Goal: Task Accomplishment & Management: Manage account settings

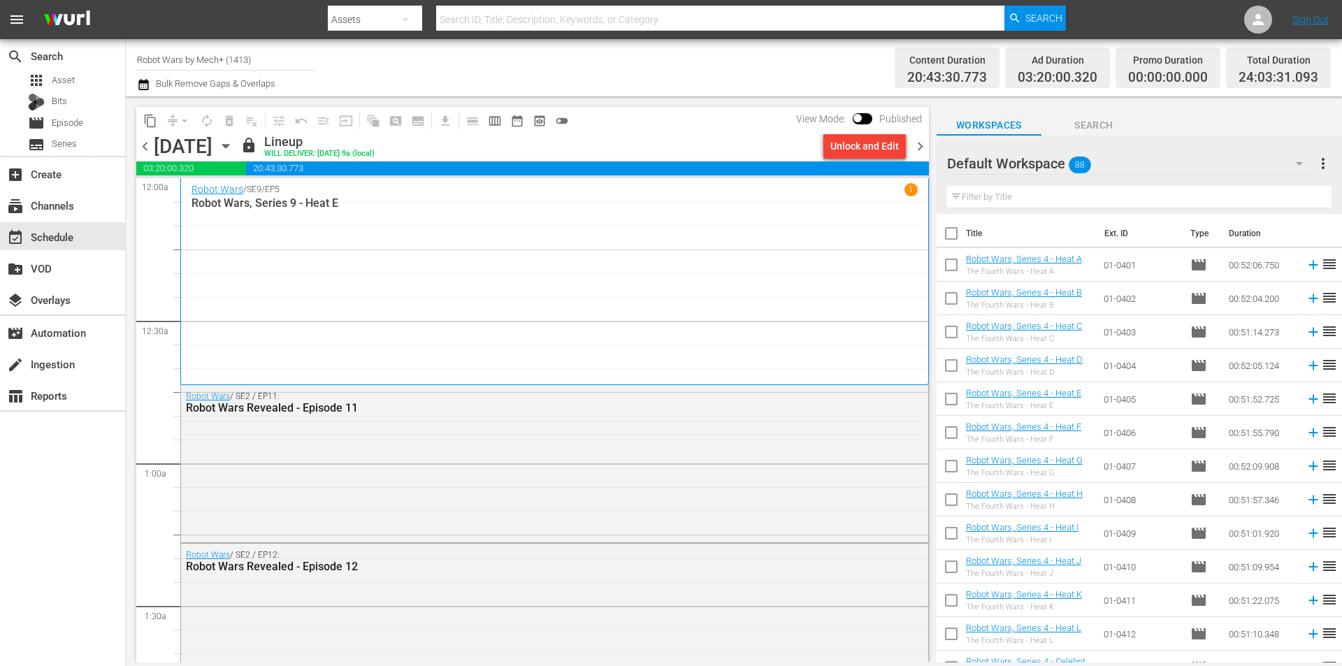
scroll to position [2259, 0]
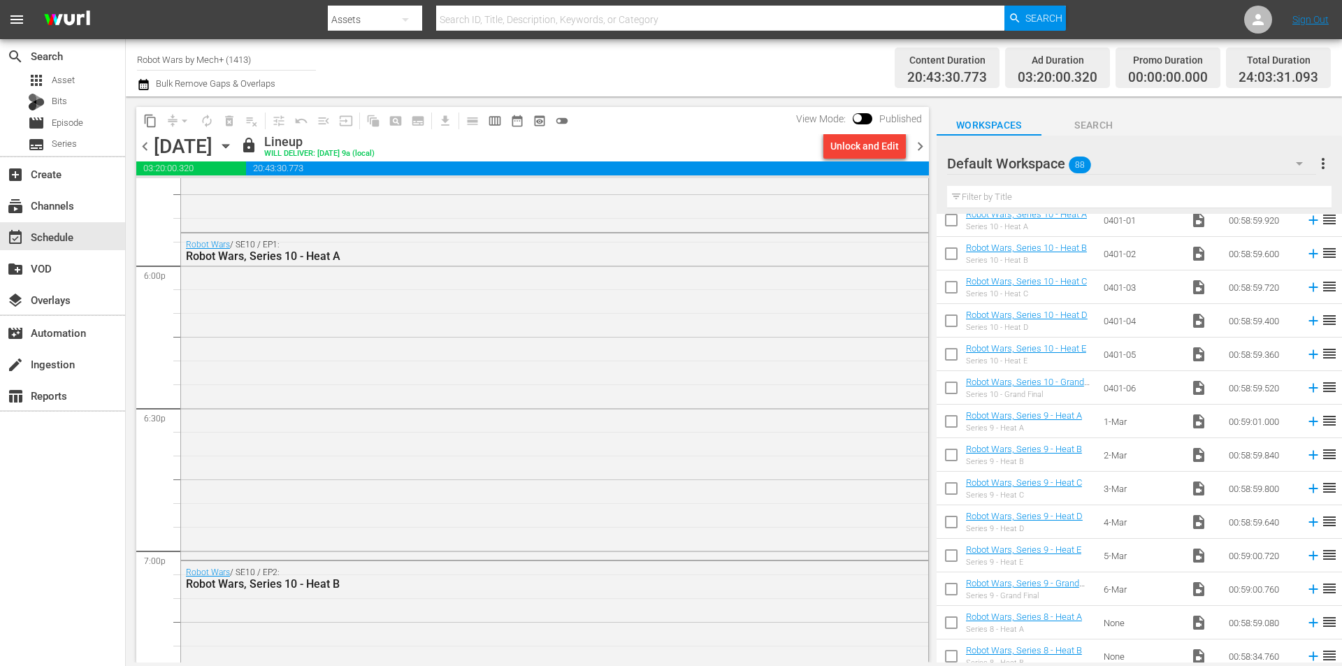
click at [927, 148] on span "chevron_right" at bounding box center [919, 146] width 17 height 17
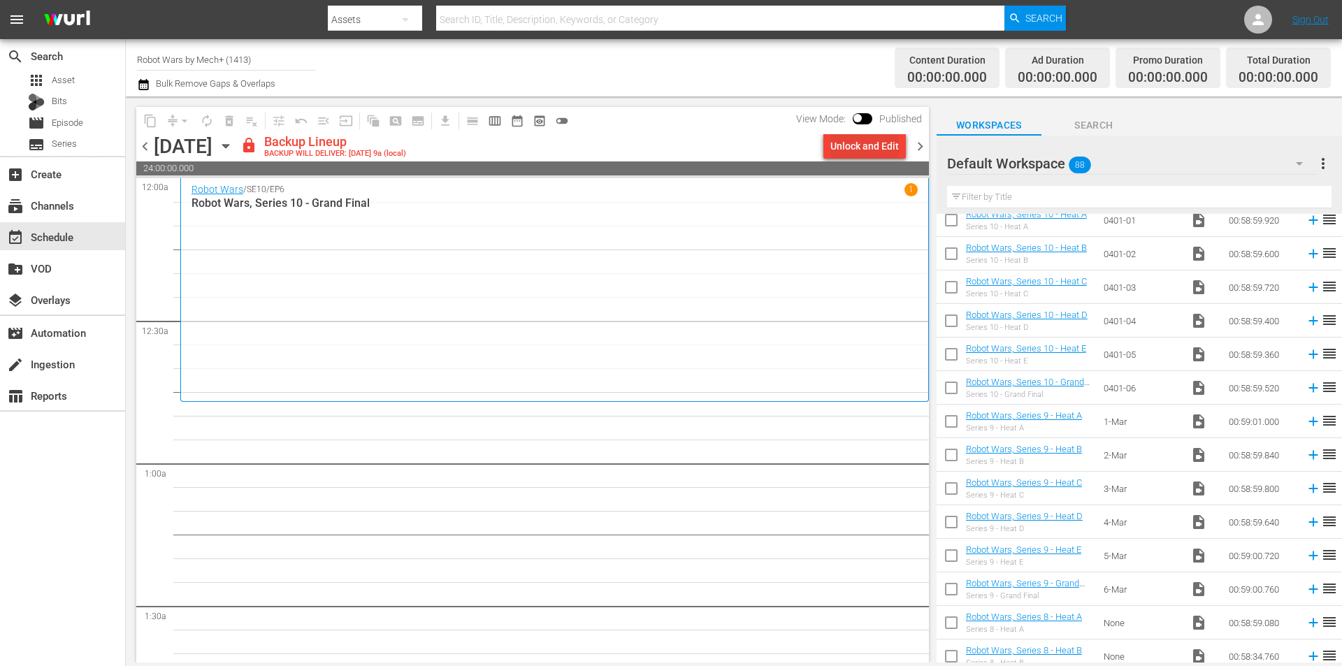
click at [858, 140] on div "Unlock and Edit" at bounding box center [864, 145] width 68 height 25
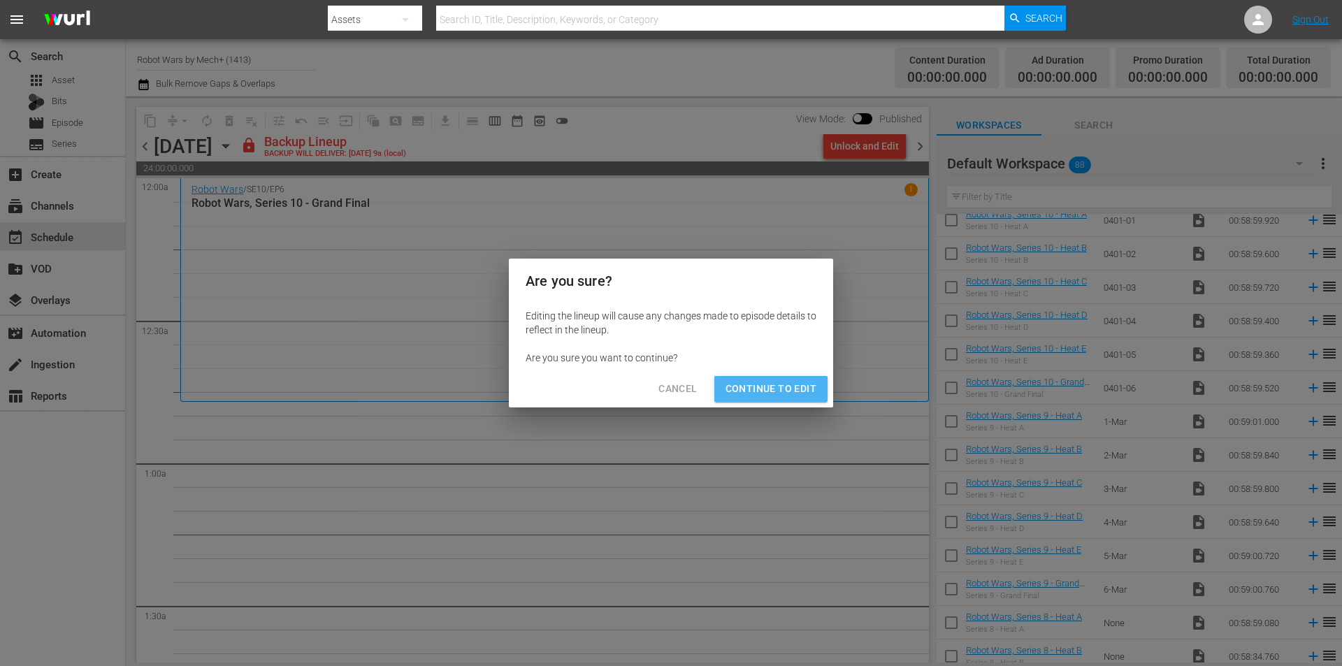
click at [785, 388] on span "Continue to Edit" at bounding box center [770, 388] width 91 height 17
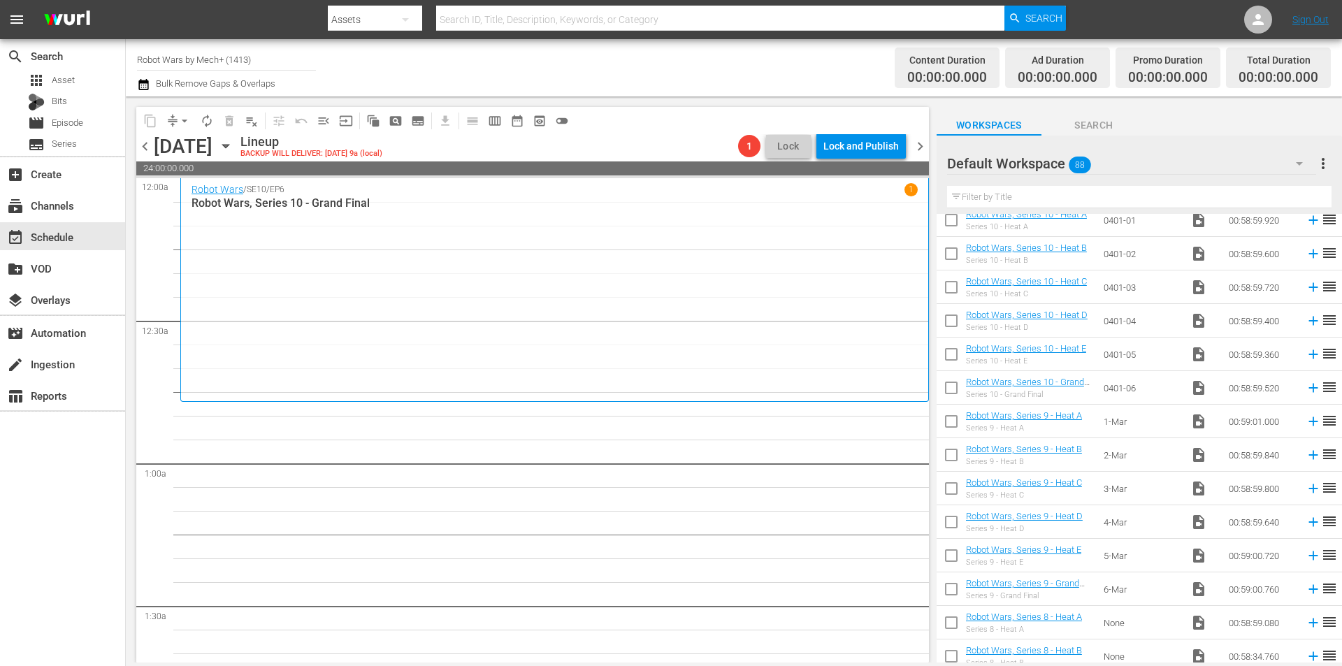
click at [143, 145] on span "chevron_left" at bounding box center [144, 146] width 17 height 17
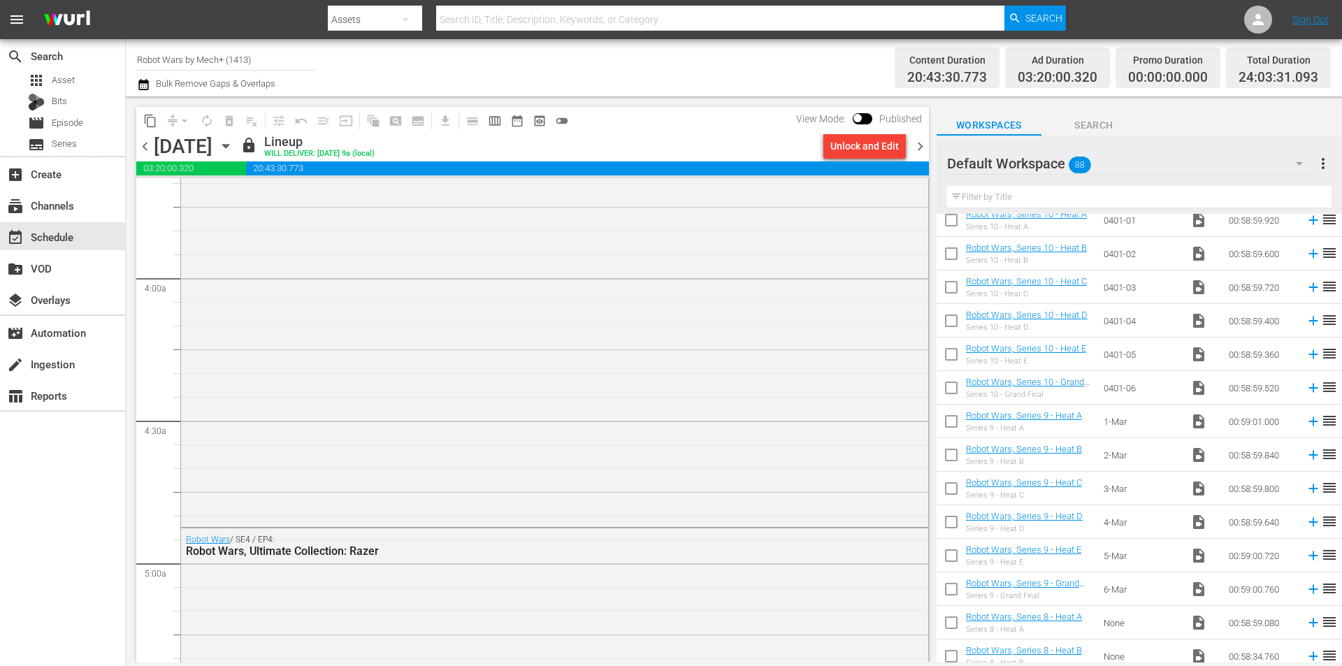
scroll to position [1188, 0]
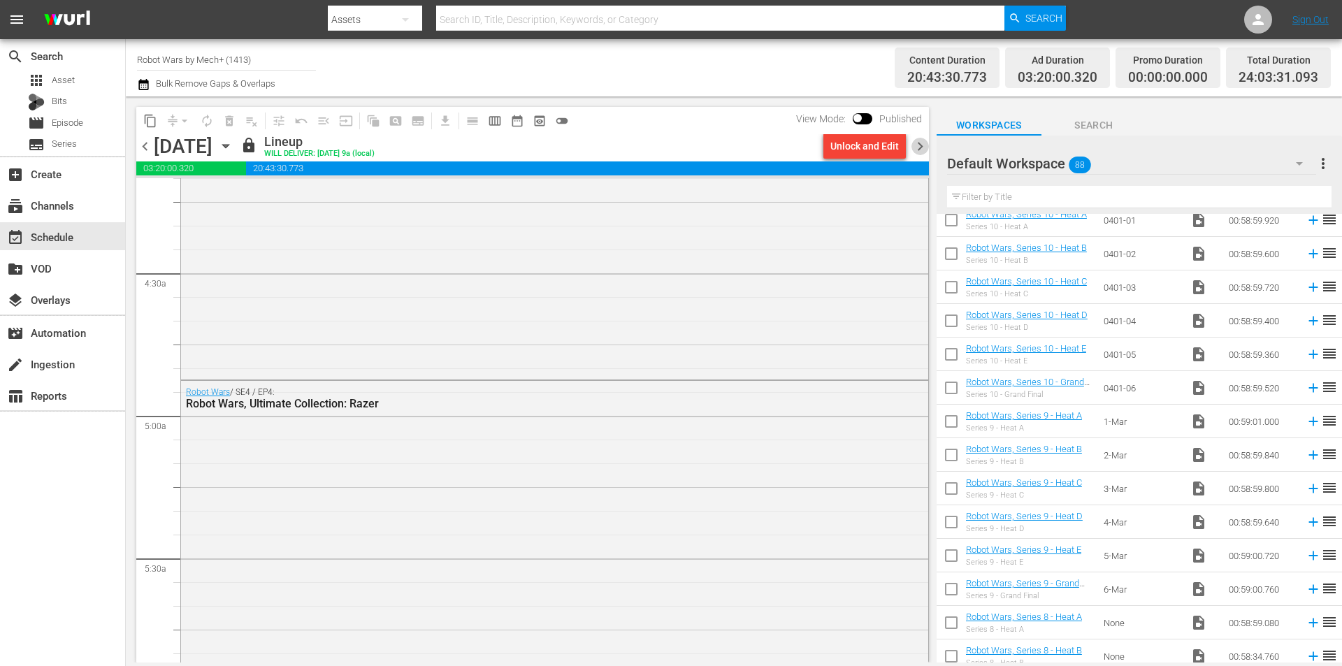
click at [920, 147] on span "chevron_right" at bounding box center [919, 146] width 17 height 17
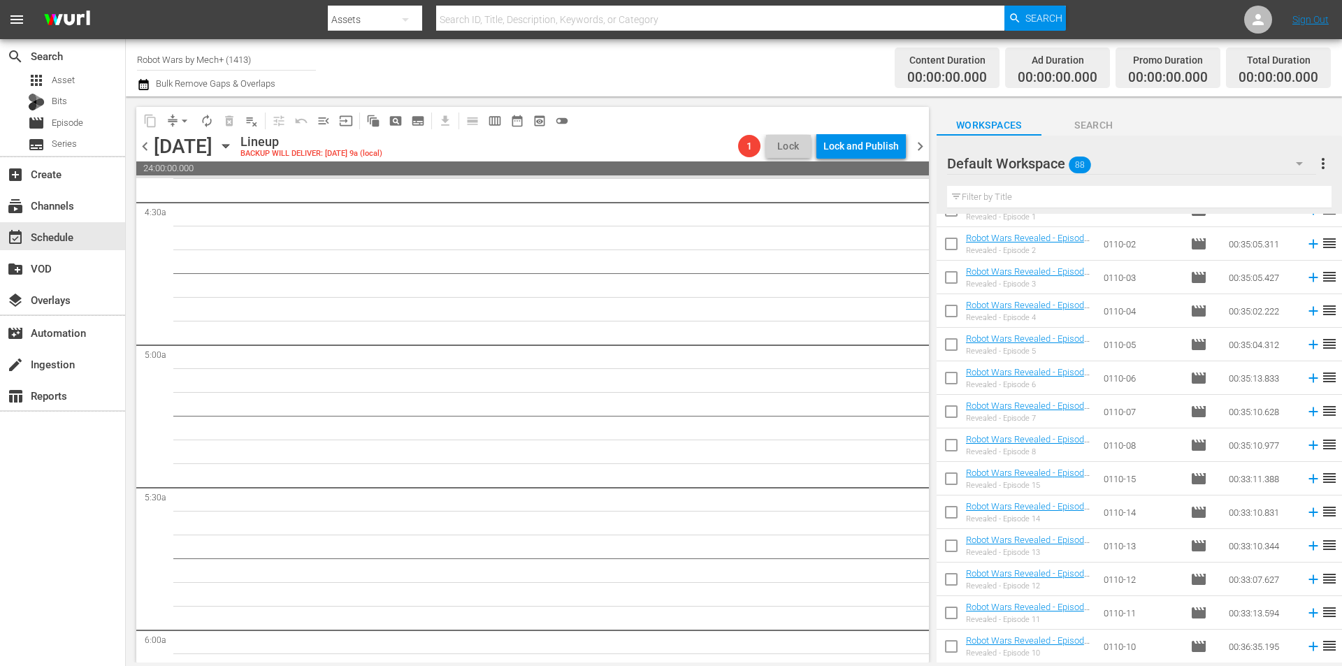
scroll to position [1767, 0]
click at [958, 354] on input "checkbox" at bounding box center [950, 345] width 29 height 29
checkbox input "true"
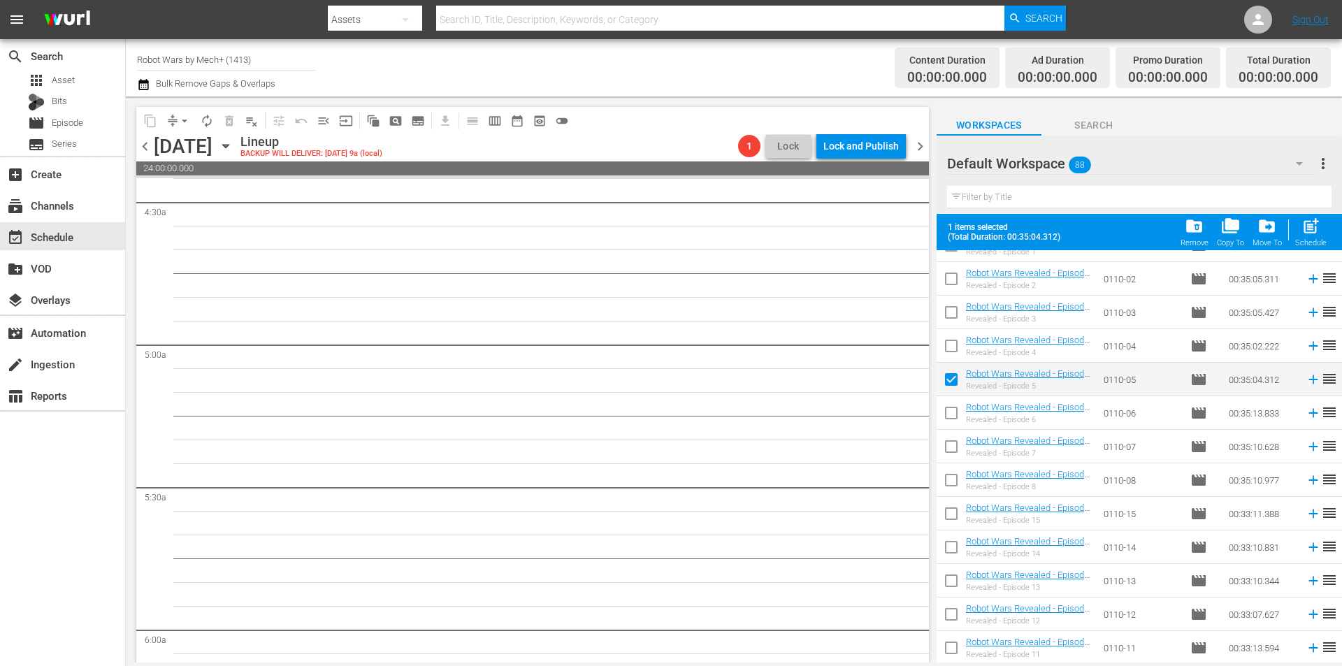
click at [958, 354] on input "checkbox" at bounding box center [950, 348] width 29 height 29
checkbox input "true"
click at [957, 311] on input "checkbox" at bounding box center [950, 314] width 29 height 29
checkbox input "true"
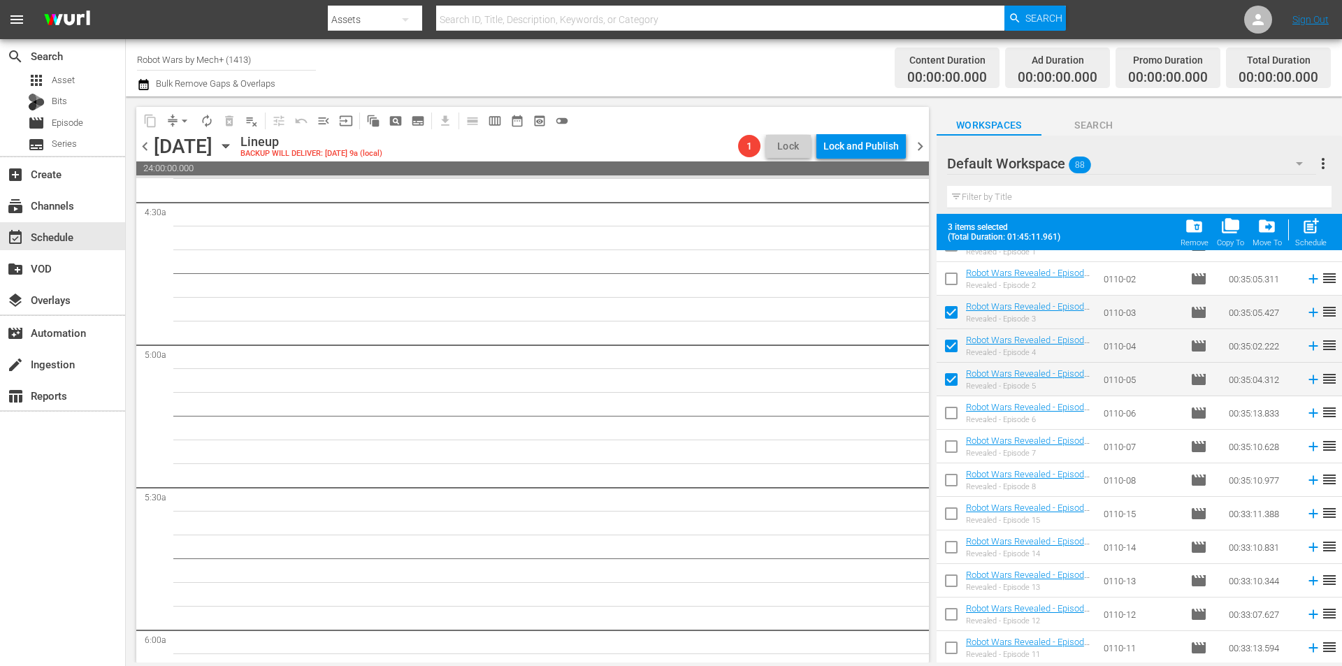
click at [949, 281] on input "checkbox" at bounding box center [950, 281] width 29 height 29
checkbox input "true"
click at [953, 254] on input "checkbox" at bounding box center [950, 247] width 29 height 29
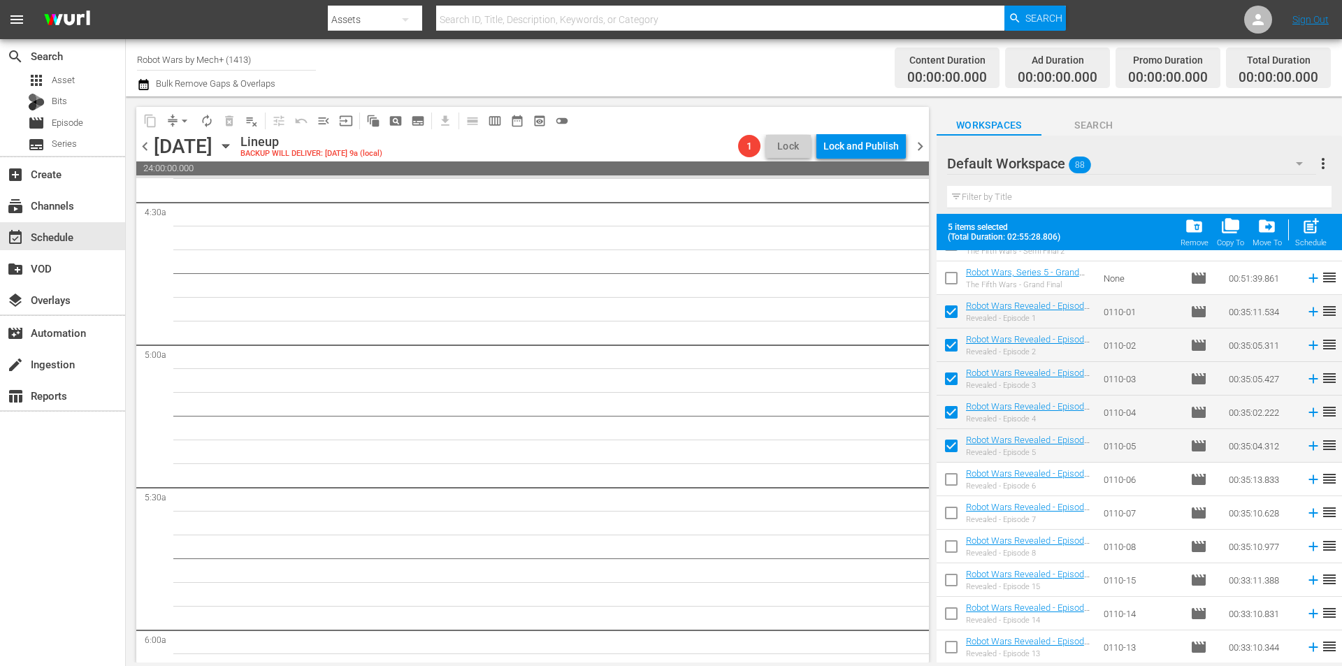
scroll to position [1697, 0]
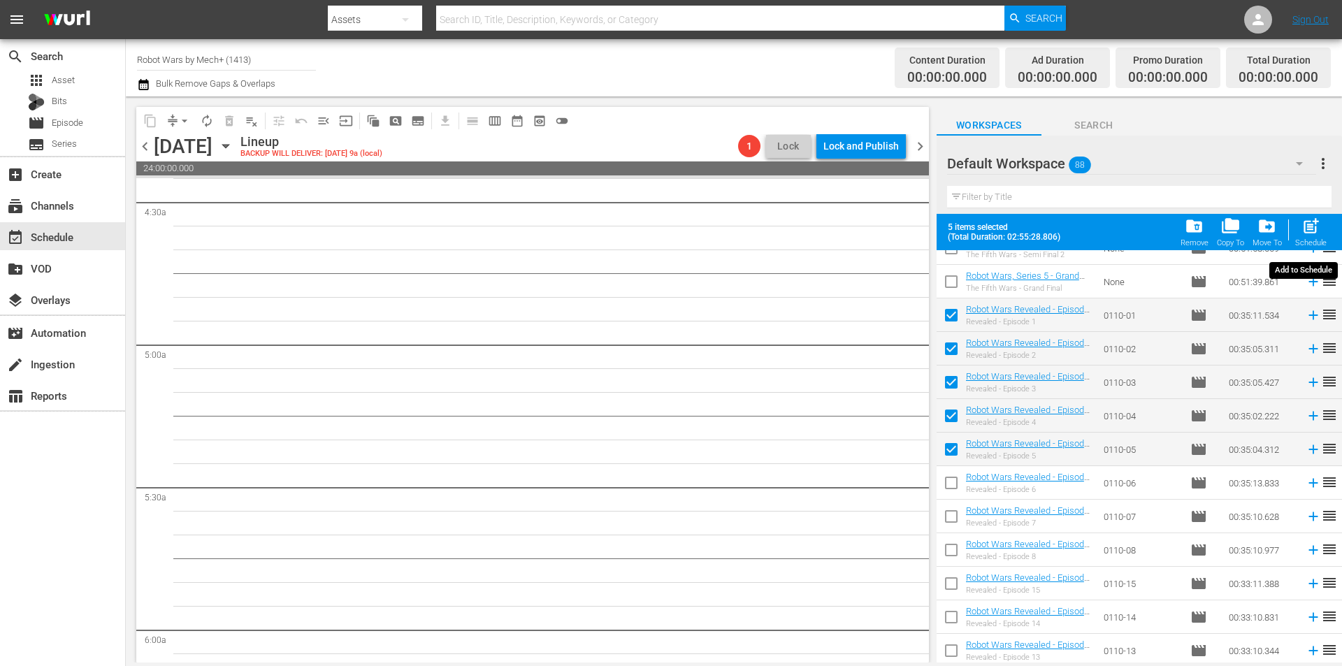
click at [1311, 238] on div "post_add Schedule" at bounding box center [1310, 232] width 31 height 31
checkbox input "false"
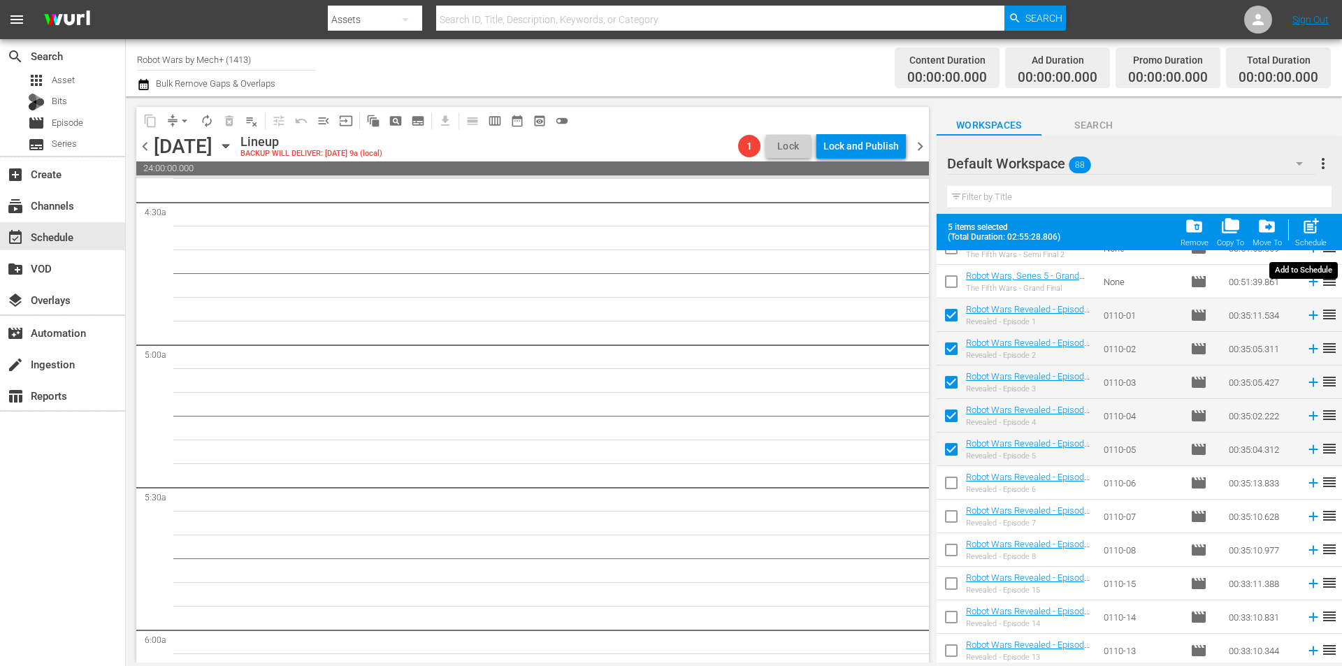
checkbox input "false"
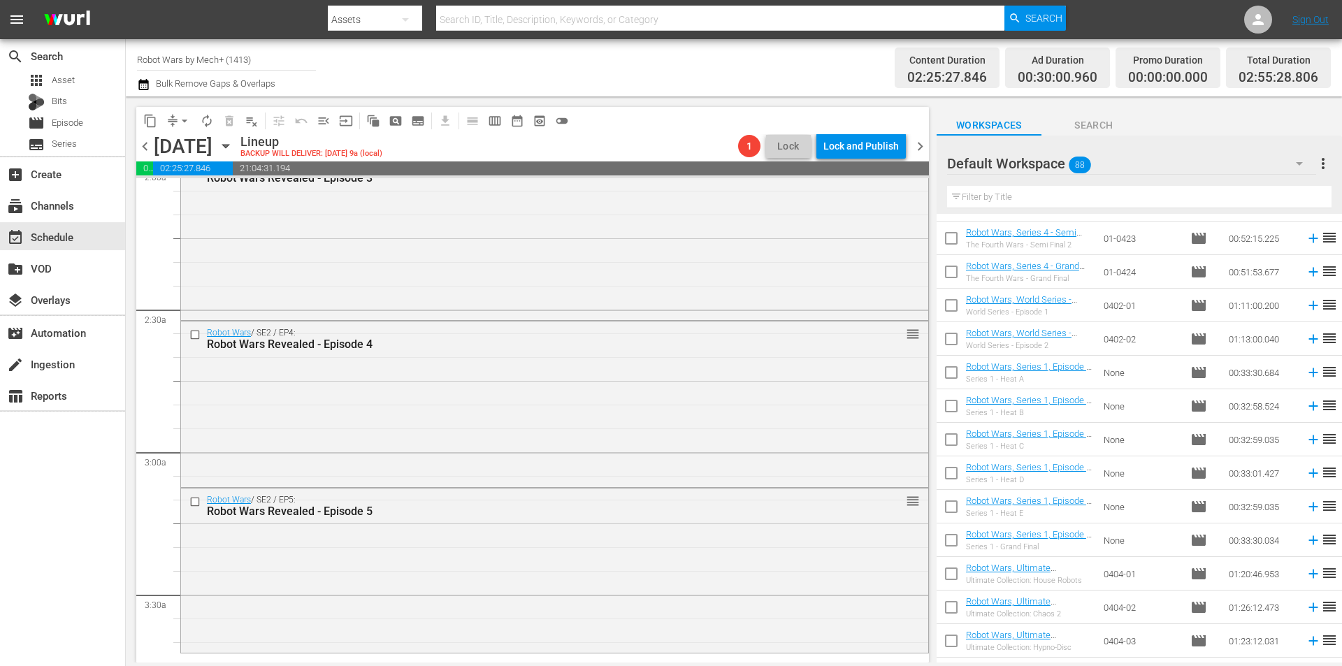
scroll to position [858, 0]
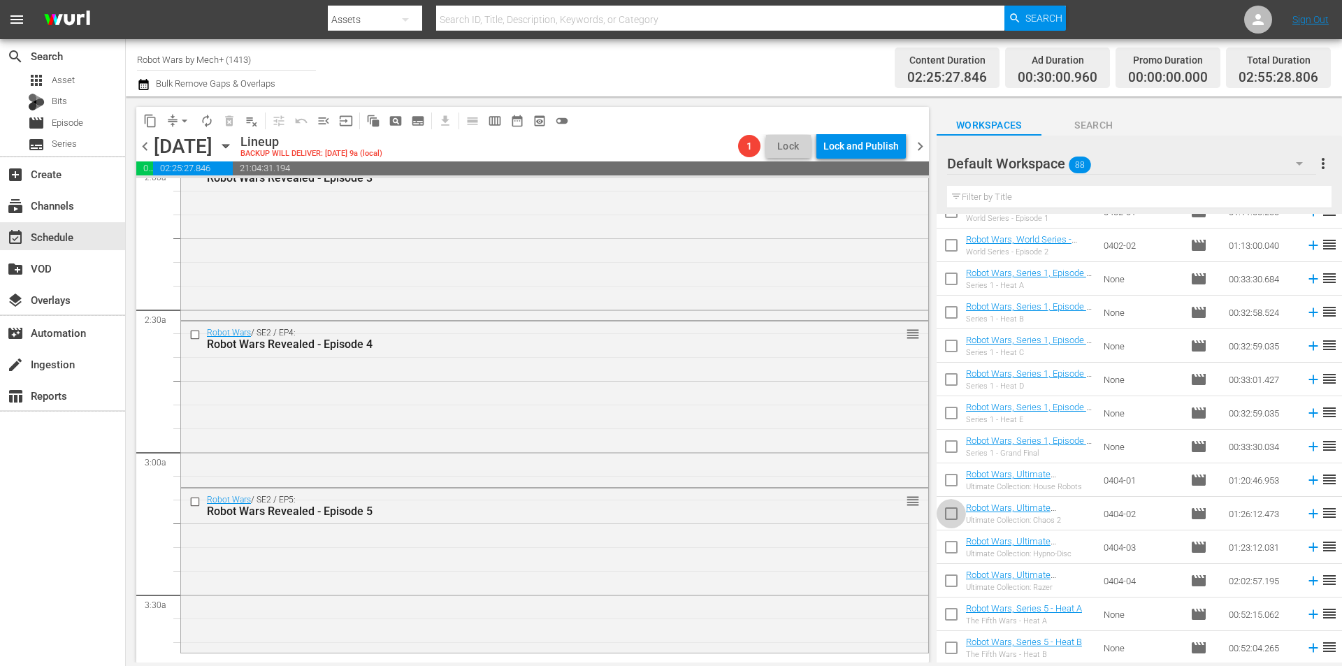
click at [956, 521] on input "checkbox" at bounding box center [950, 516] width 29 height 29
checkbox input "true"
click at [956, 498] on input "checkbox" at bounding box center [950, 482] width 29 height 29
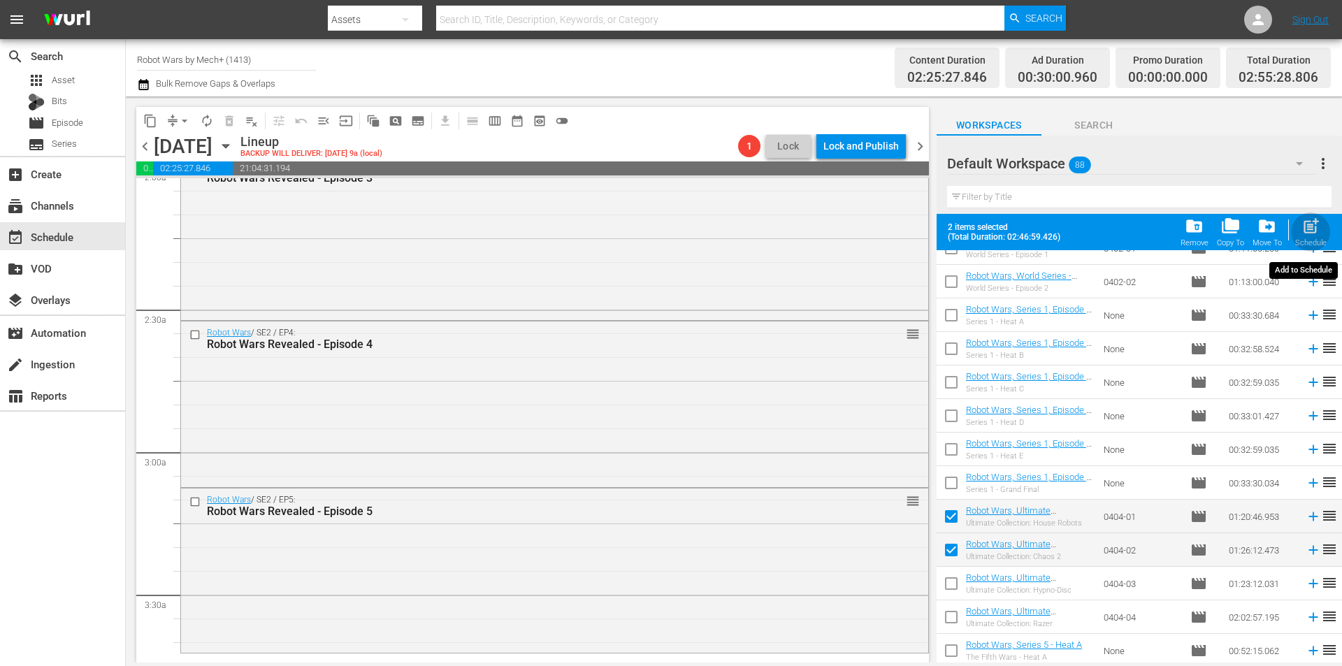
click at [1319, 224] on span "post_add" at bounding box center [1310, 226] width 19 height 19
checkbox input "false"
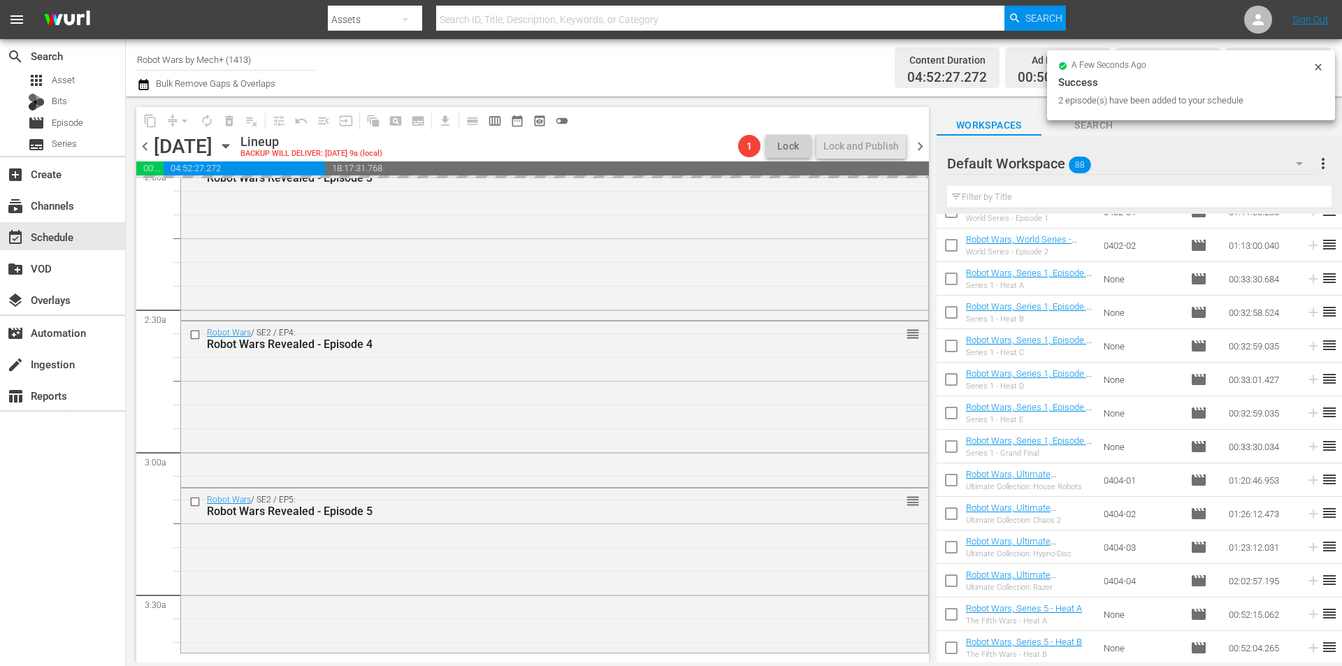
click at [148, 150] on span "chevron_left" at bounding box center [144, 146] width 17 height 17
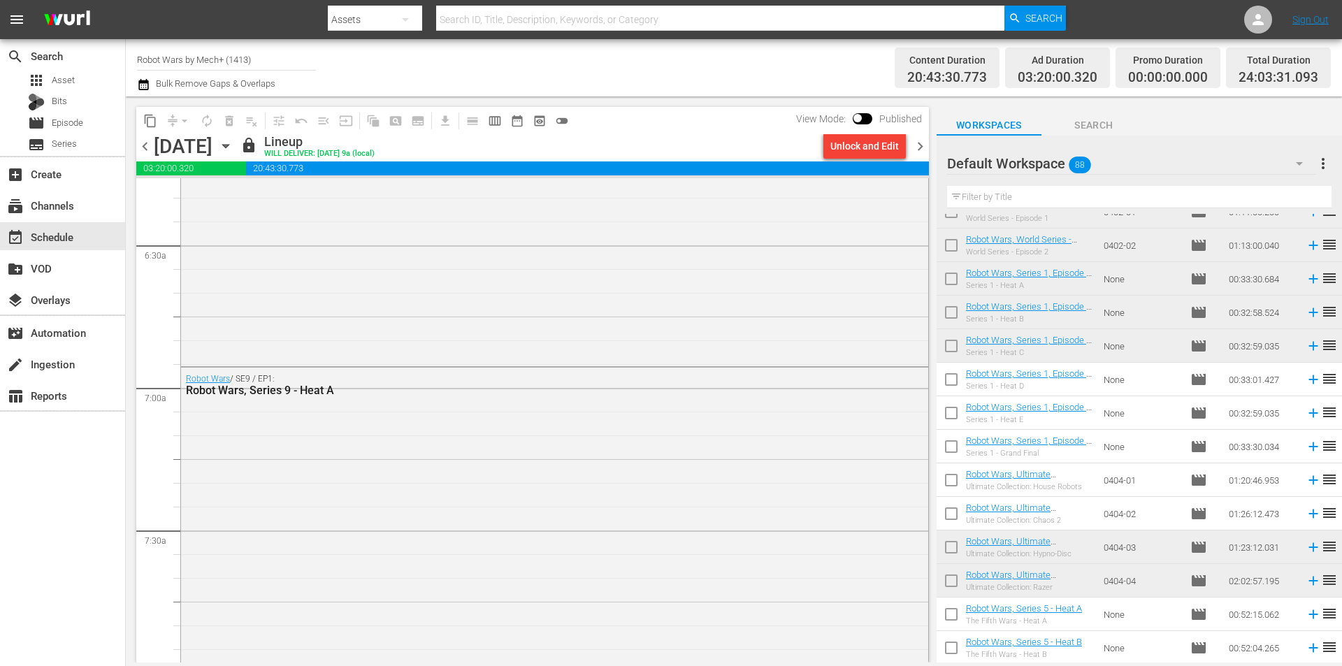
scroll to position [1817, 0]
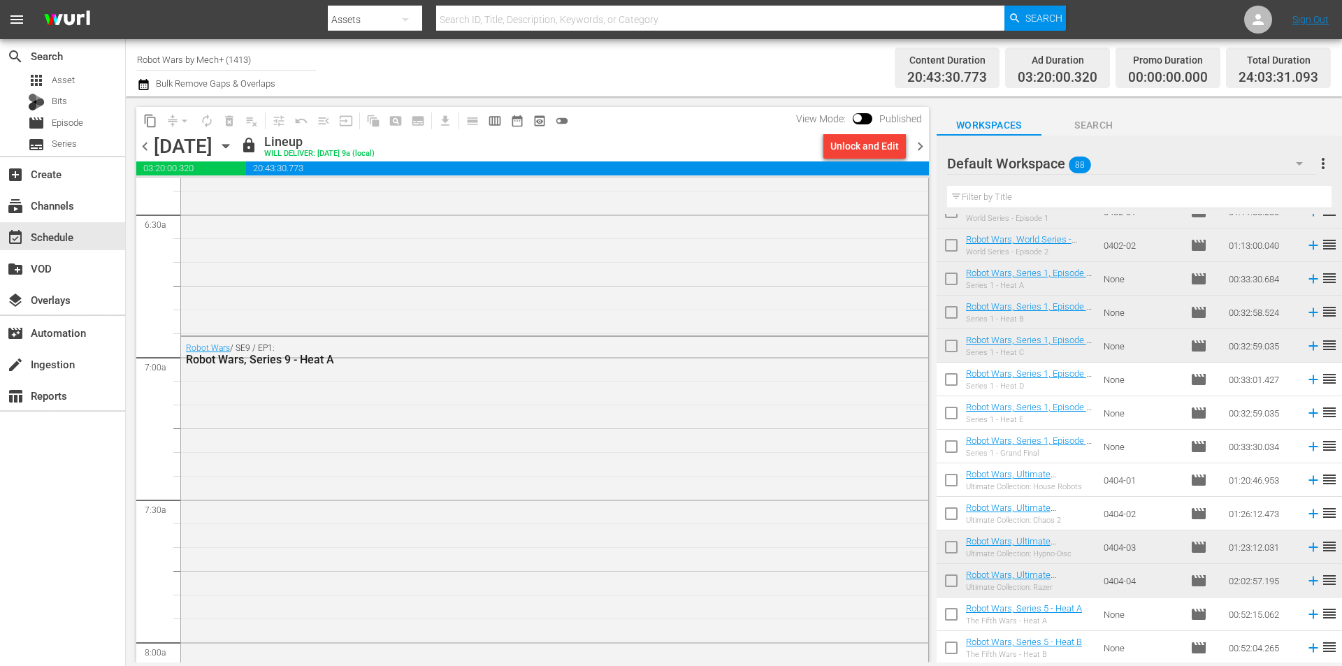
click at [912, 148] on span "chevron_right" at bounding box center [919, 146] width 17 height 17
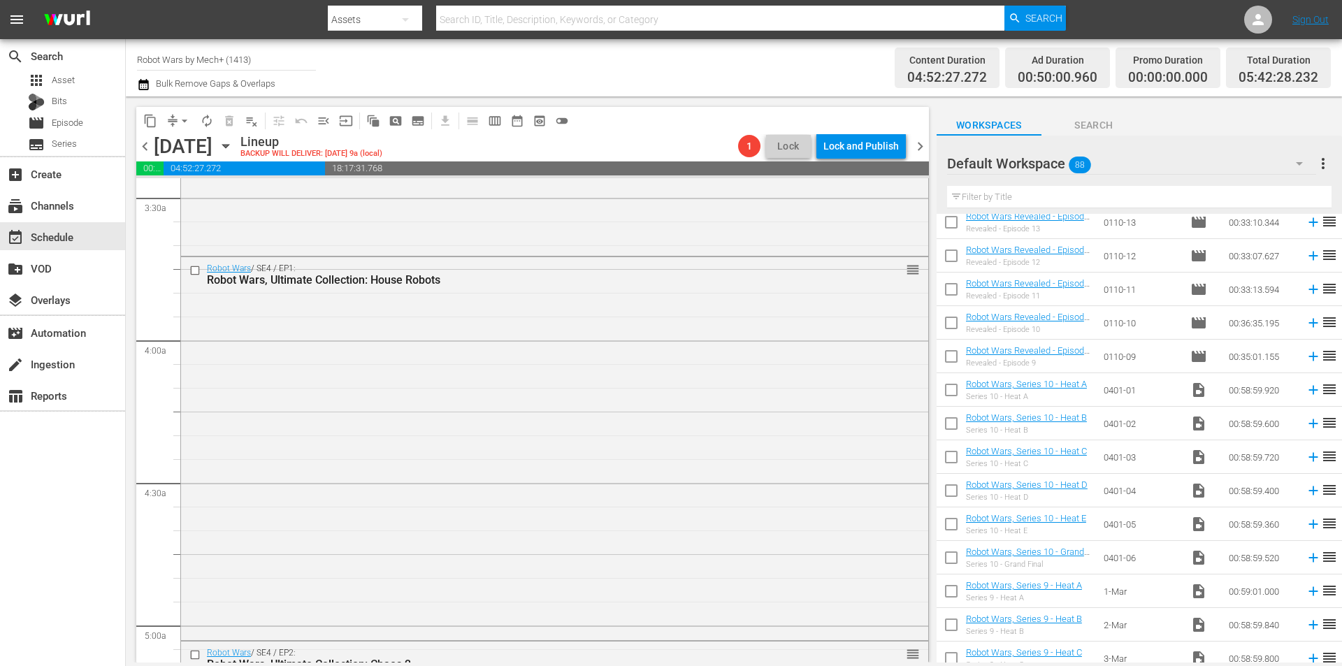
scroll to position [2046, 0]
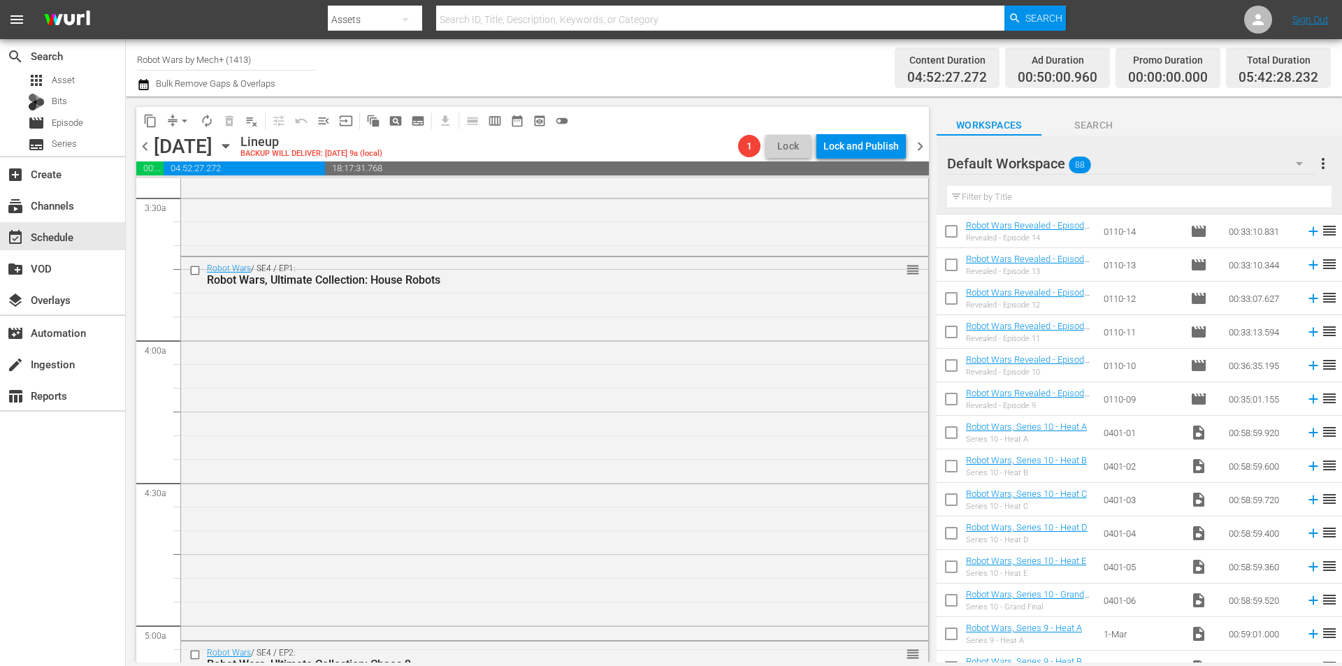
click at [947, 609] on input "checkbox" at bounding box center [950, 602] width 29 height 29
checkbox input "true"
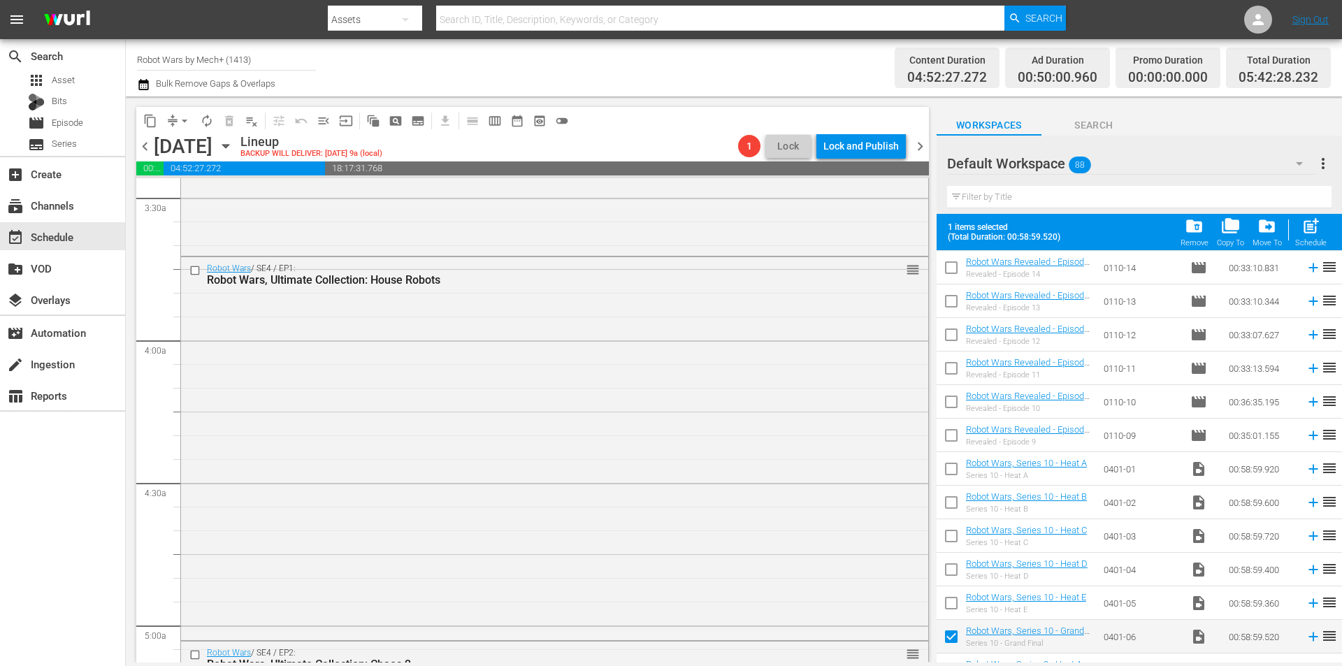
drag, startPoint x: 947, startPoint y: 609, endPoint x: 948, endPoint y: 583, distance: 25.9
click at [947, 609] on input "checkbox" at bounding box center [950, 605] width 29 height 29
checkbox input "true"
click at [943, 560] on input "checkbox" at bounding box center [950, 572] width 29 height 29
checkbox input "true"
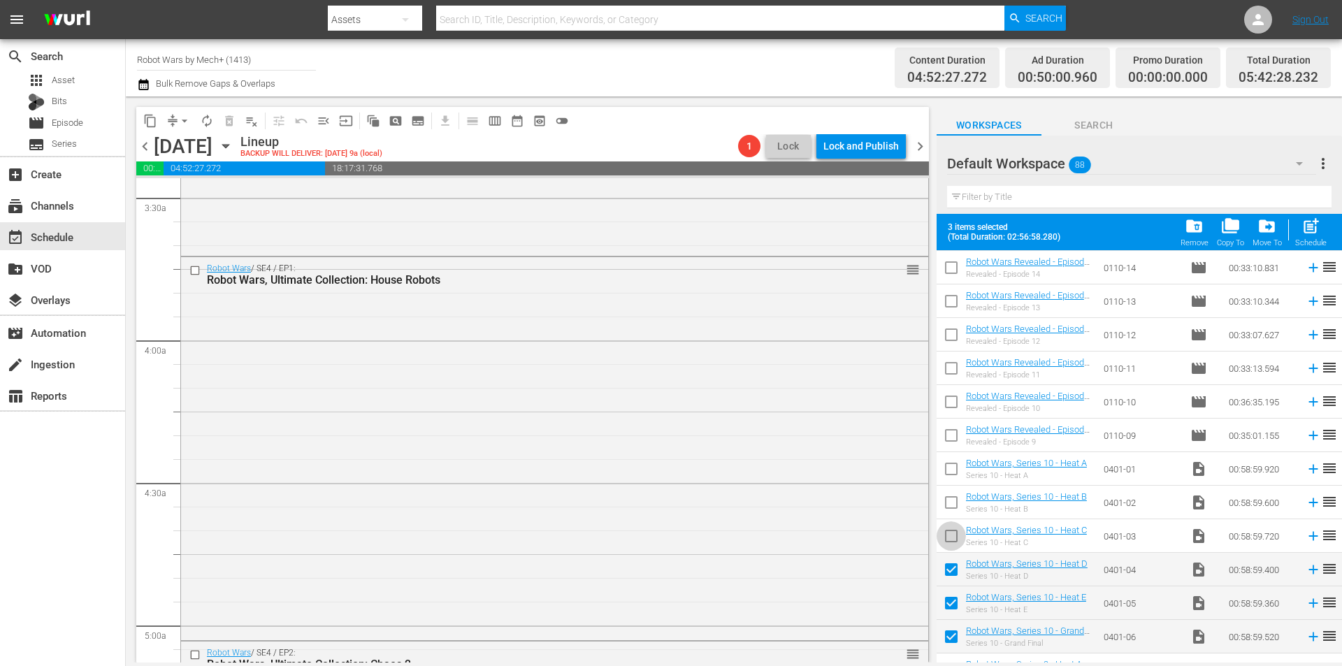
click at [947, 535] on input "checkbox" at bounding box center [950, 538] width 29 height 29
checkbox input "true"
click at [952, 500] on input "checkbox" at bounding box center [950, 505] width 29 height 29
checkbox input "true"
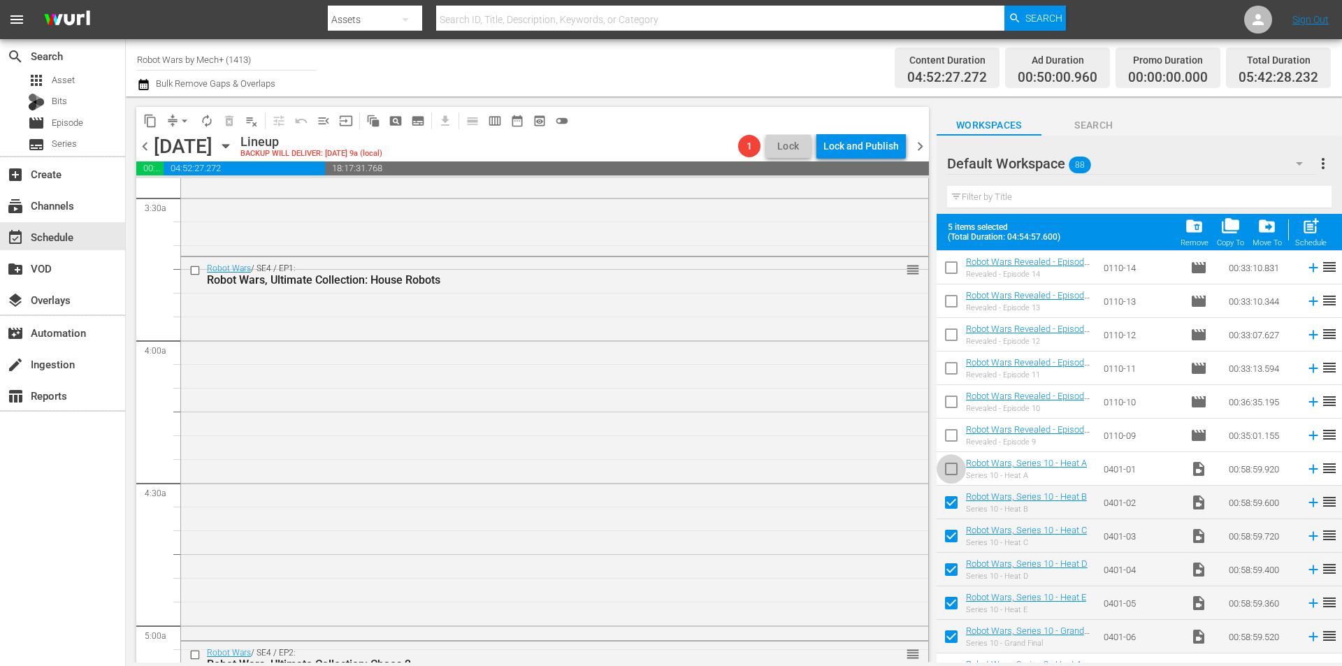
click at [947, 471] on input "checkbox" at bounding box center [950, 471] width 29 height 29
click at [1309, 229] on span "post_add" at bounding box center [1310, 226] width 19 height 19
checkbox input "false"
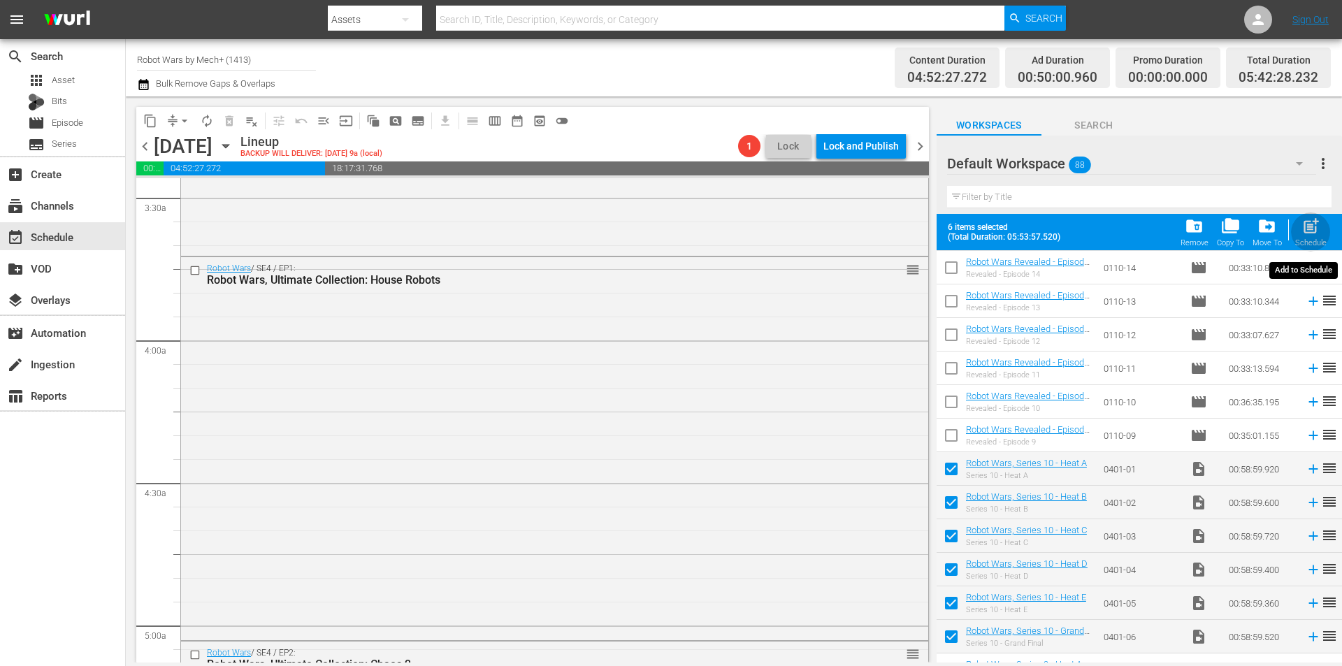
checkbox input "false"
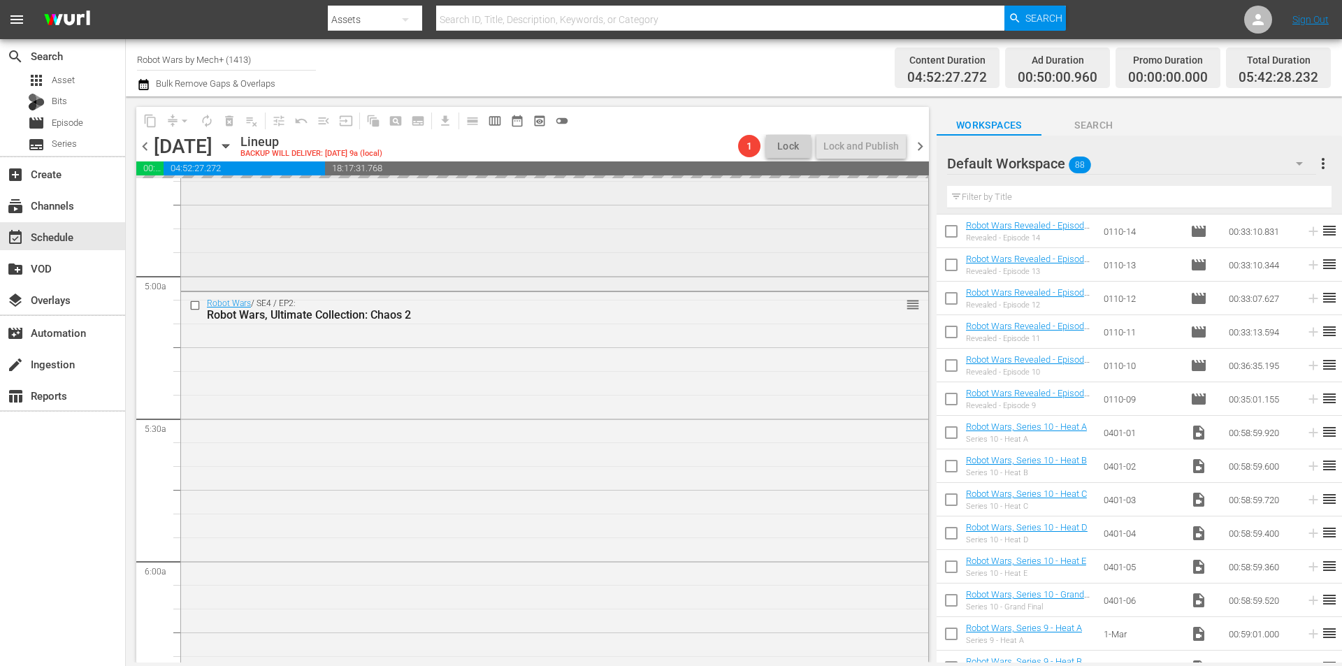
scroll to position [1817, 0]
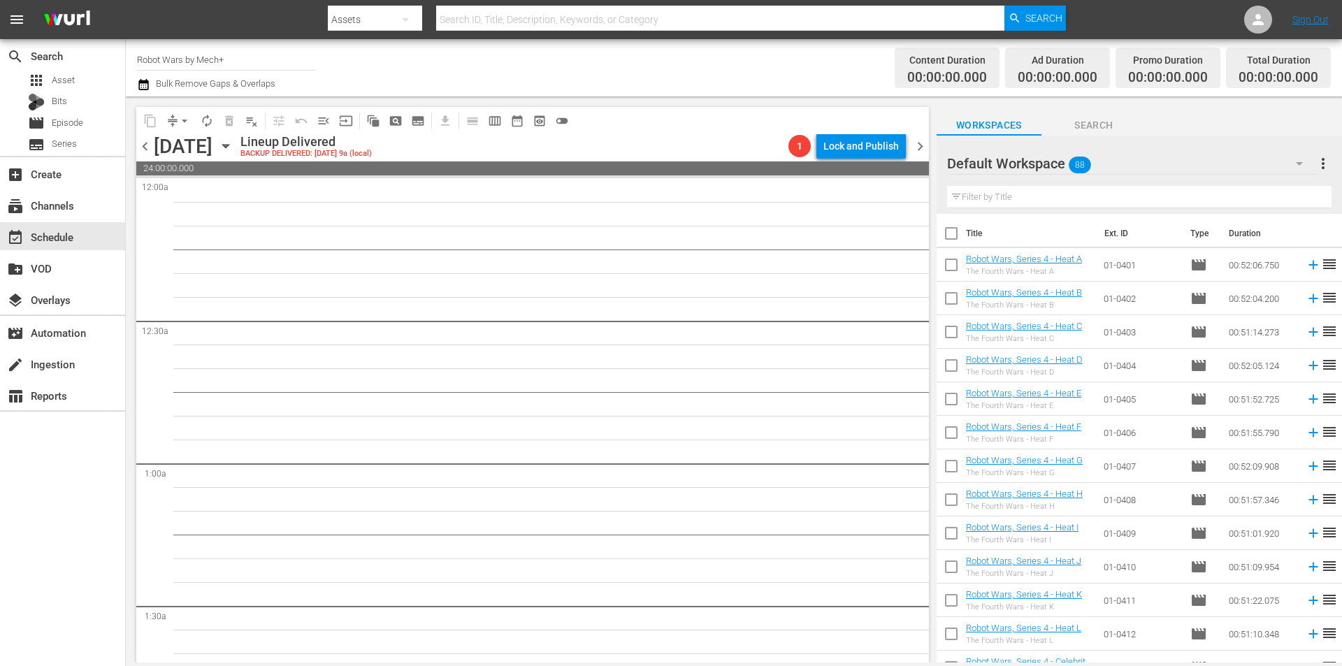
click at [233, 147] on icon "button" at bounding box center [225, 145] width 15 height 15
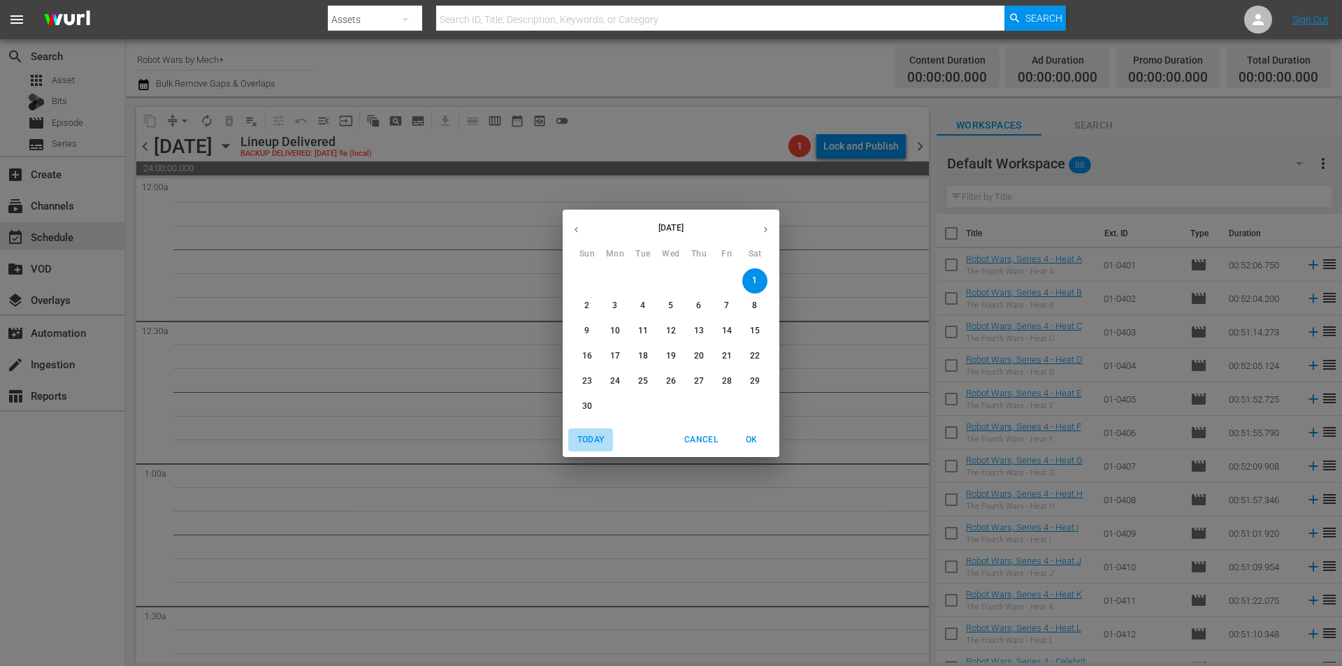
click at [599, 435] on span "Today" at bounding box center [591, 440] width 34 height 15
click at [697, 304] on p "9" at bounding box center [698, 306] width 5 height 12
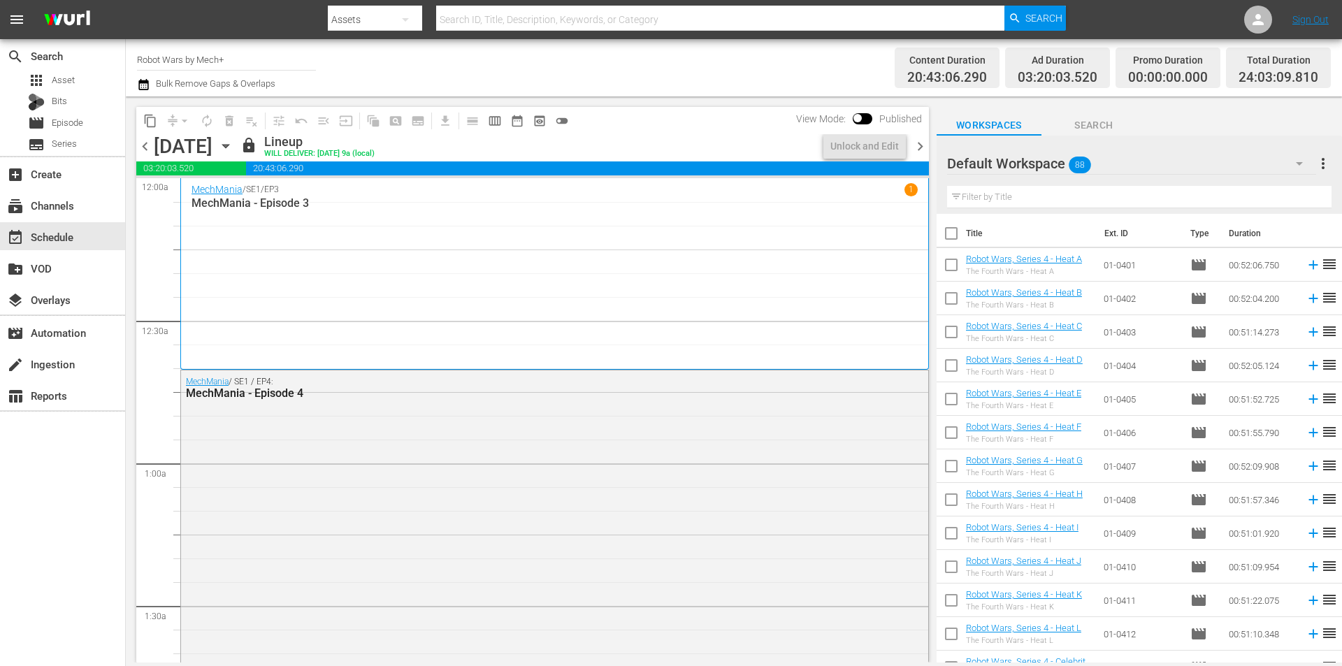
click at [922, 147] on span "chevron_right" at bounding box center [919, 146] width 17 height 17
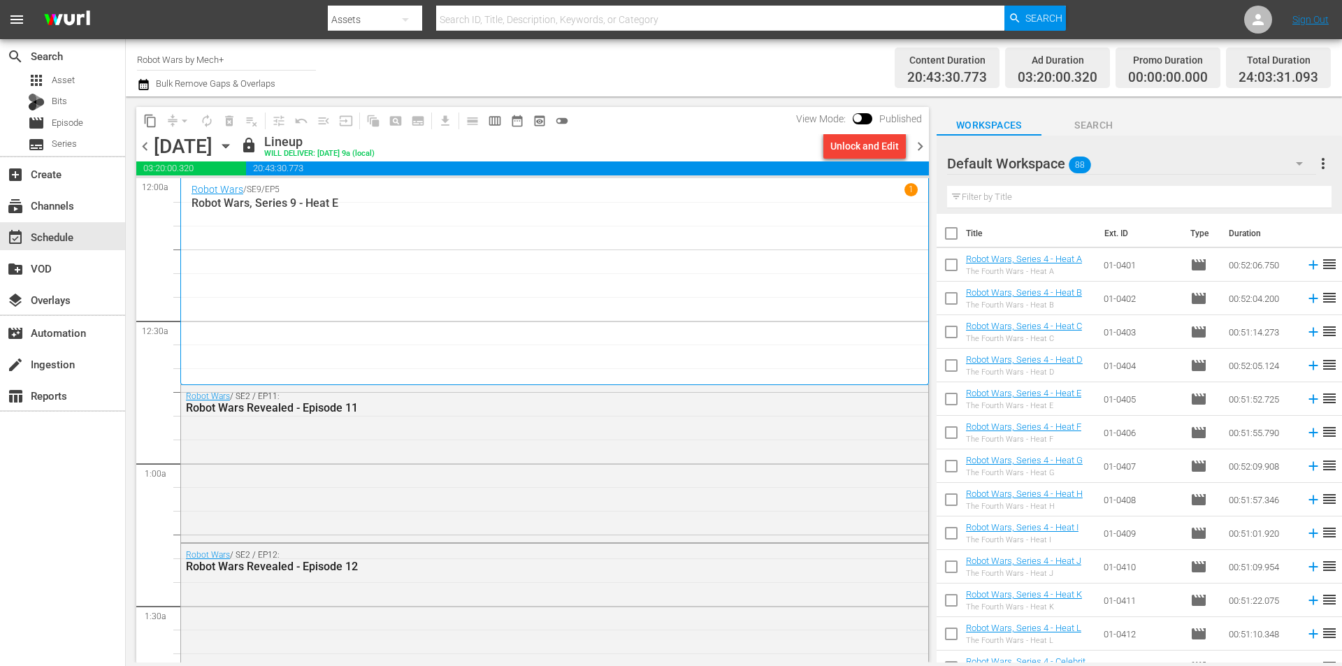
click at [917, 143] on span "chevron_right" at bounding box center [919, 146] width 17 height 17
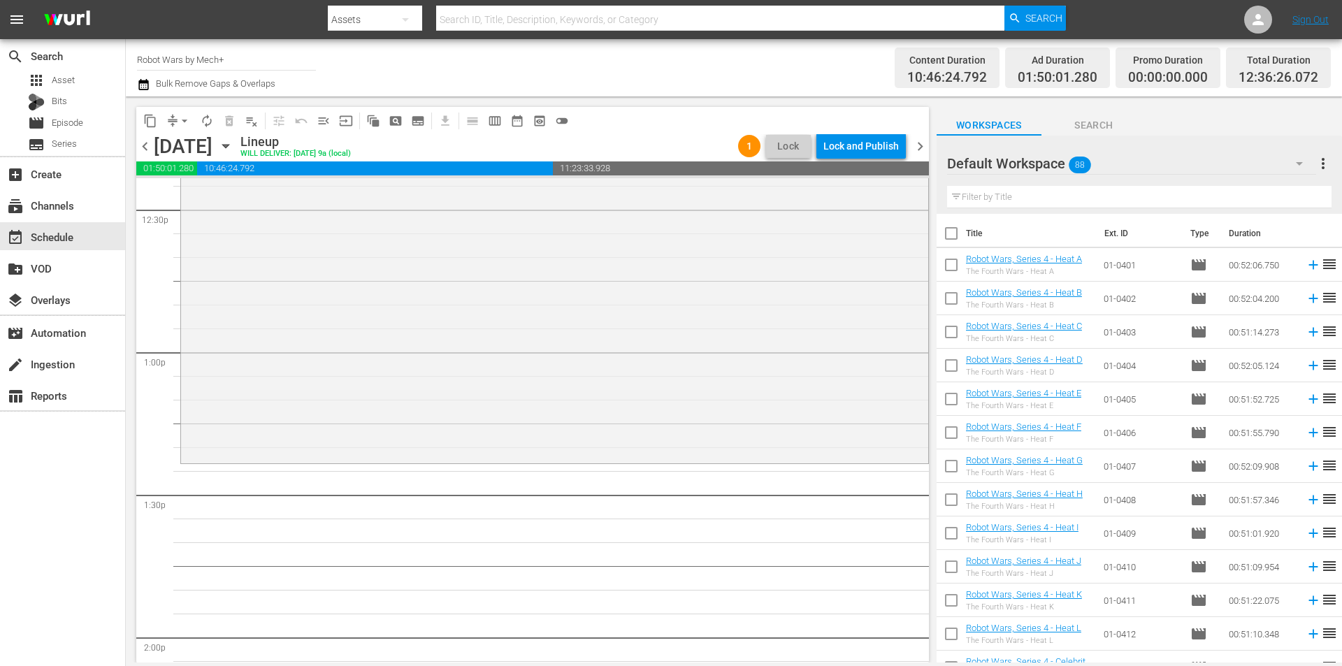
scroll to position [3564, 0]
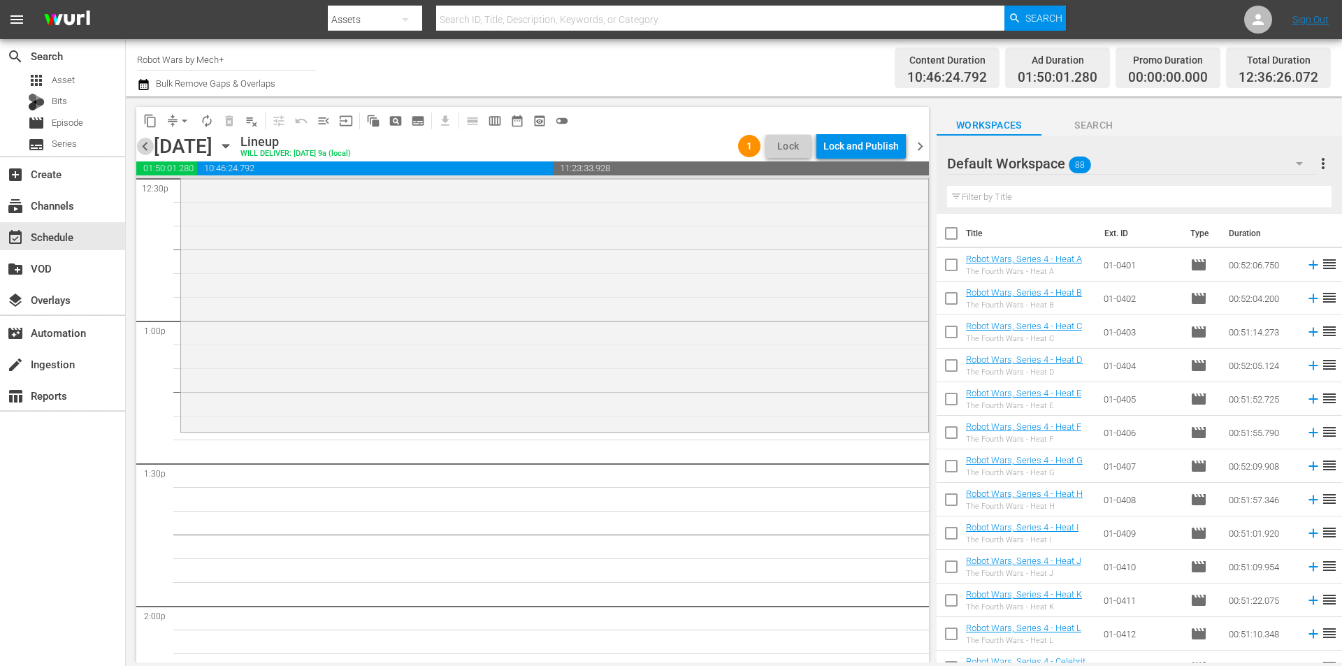
click at [145, 145] on span "chevron_left" at bounding box center [144, 146] width 17 height 17
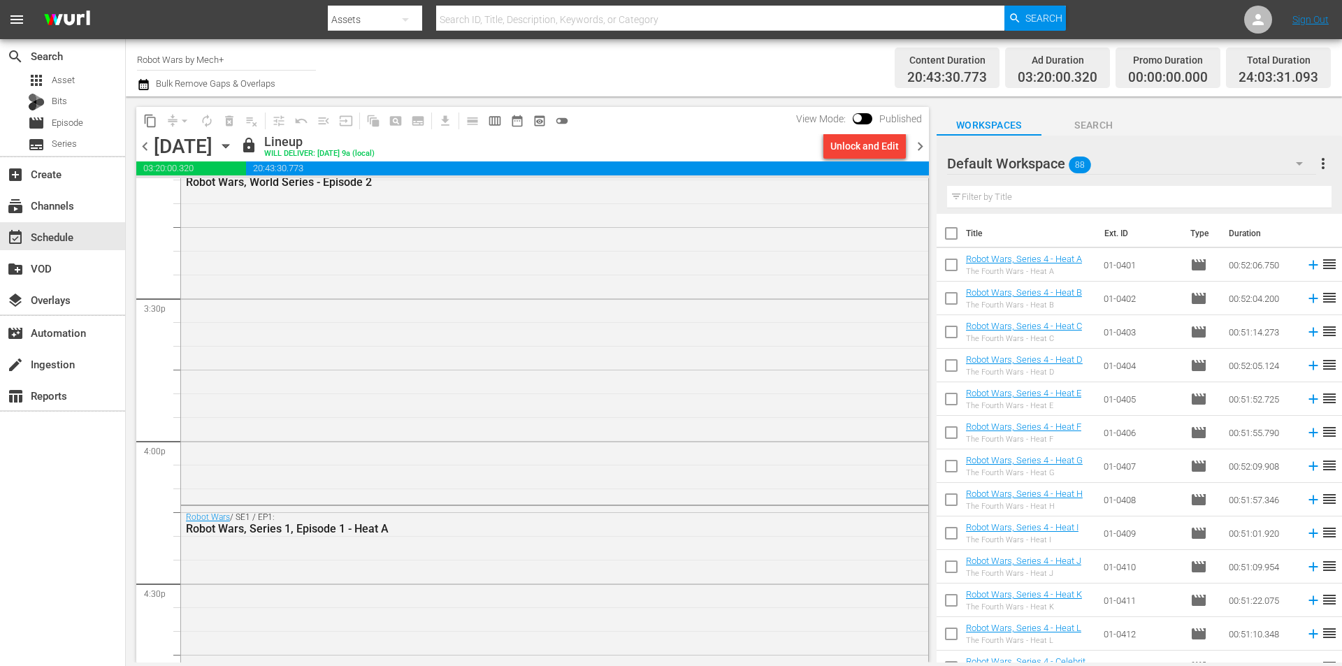
scroll to position [4240, 0]
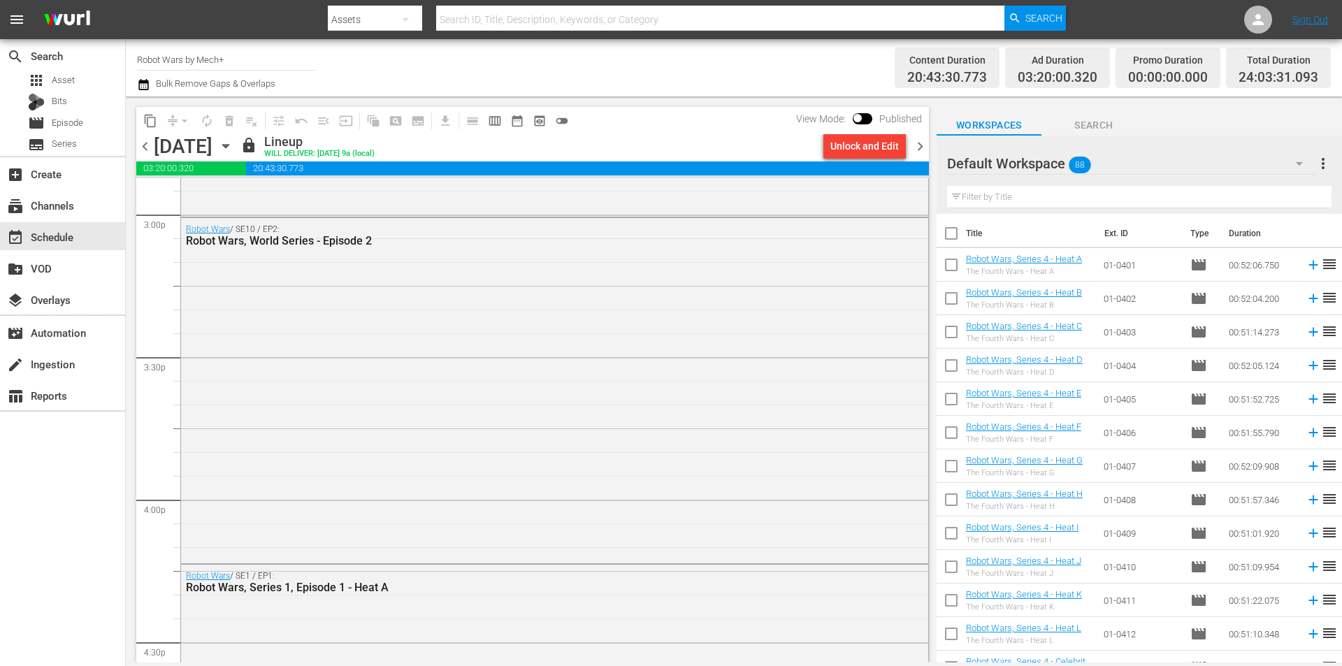
click at [925, 150] on span "chevron_right" at bounding box center [919, 146] width 17 height 17
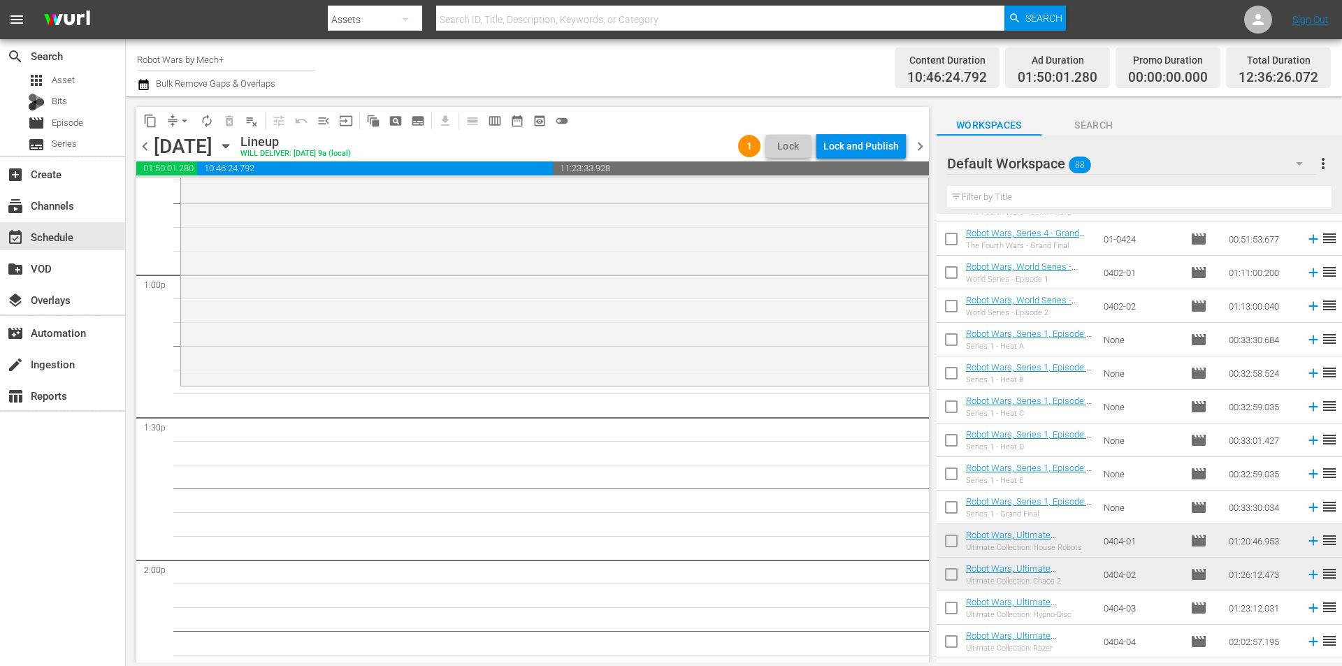
scroll to position [833, 0]
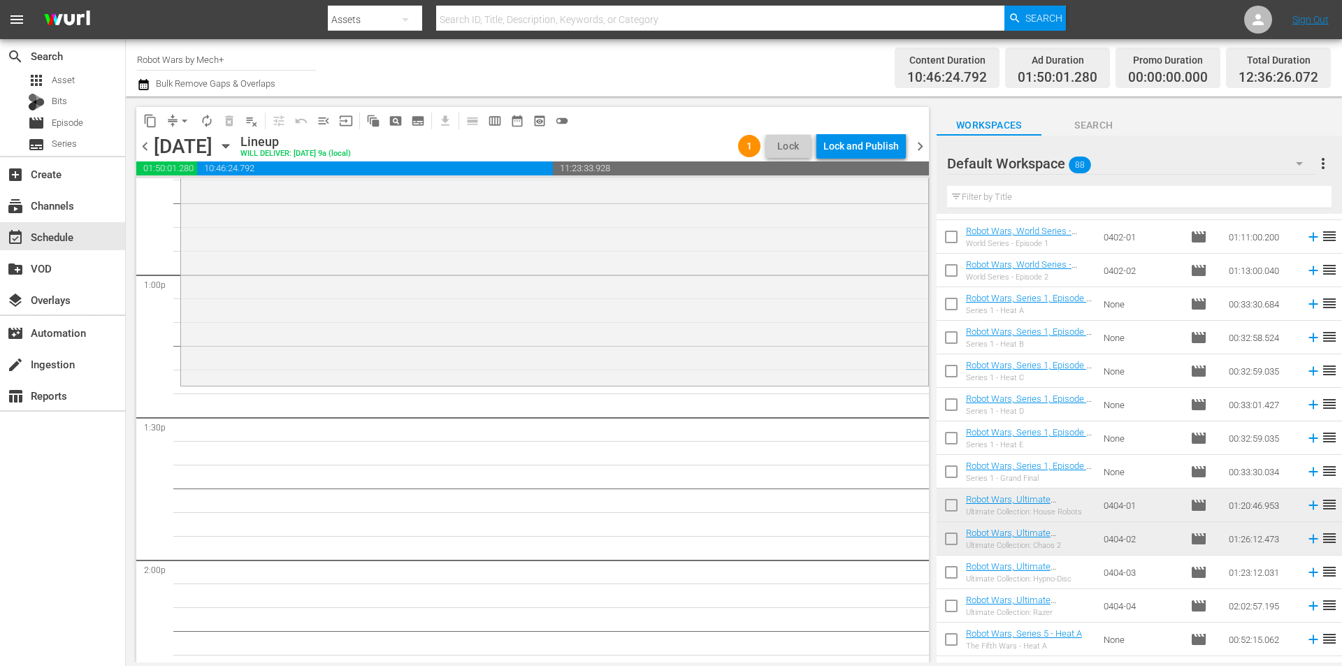
click at [956, 473] on input "checkbox" at bounding box center [950, 474] width 29 height 29
checkbox input "true"
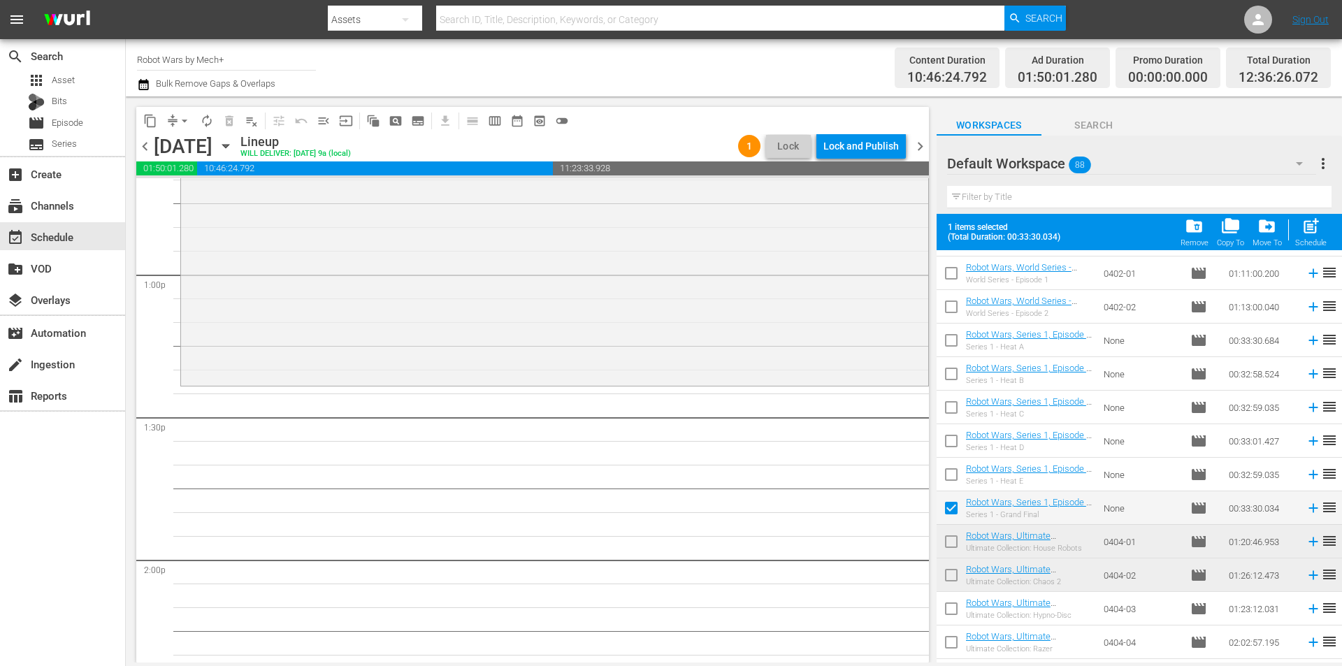
click at [956, 473] on input "checkbox" at bounding box center [950, 477] width 29 height 29
checkbox input "true"
click at [953, 446] on input "checkbox" at bounding box center [950, 443] width 29 height 29
checkbox input "true"
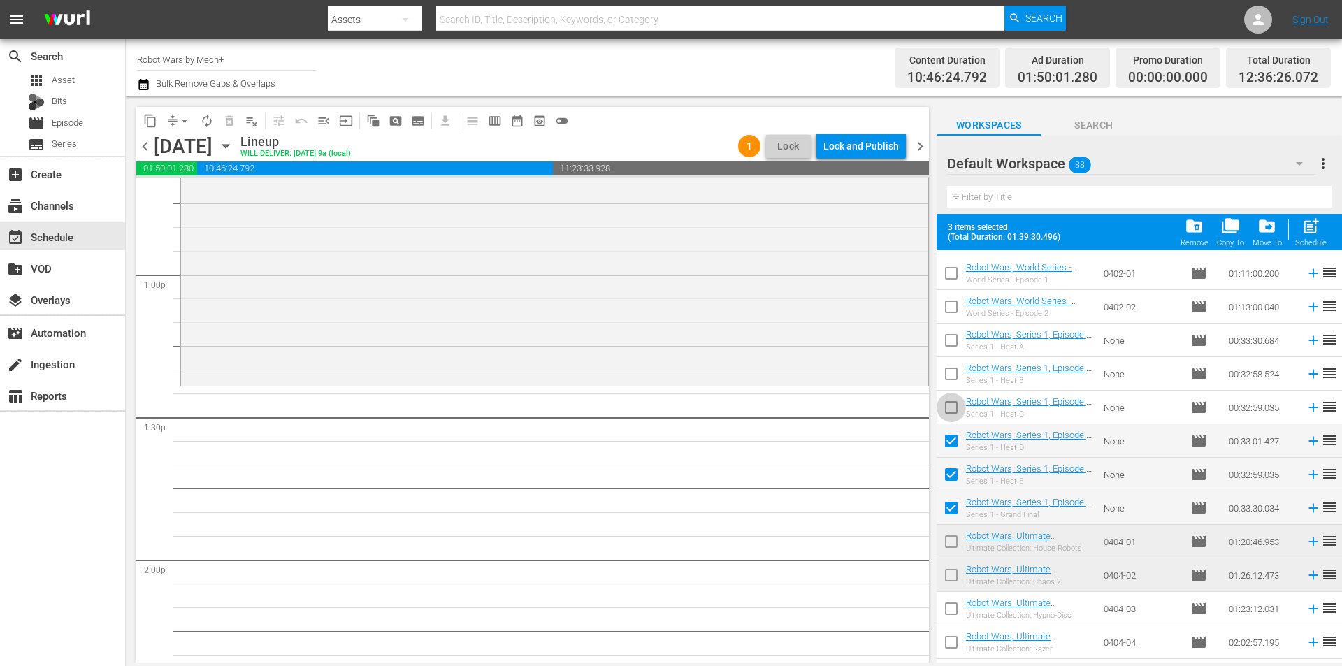
click at [952, 413] on input "checkbox" at bounding box center [950, 410] width 29 height 29
checkbox input "true"
click at [950, 376] on input "checkbox" at bounding box center [950, 376] width 29 height 29
checkbox input "true"
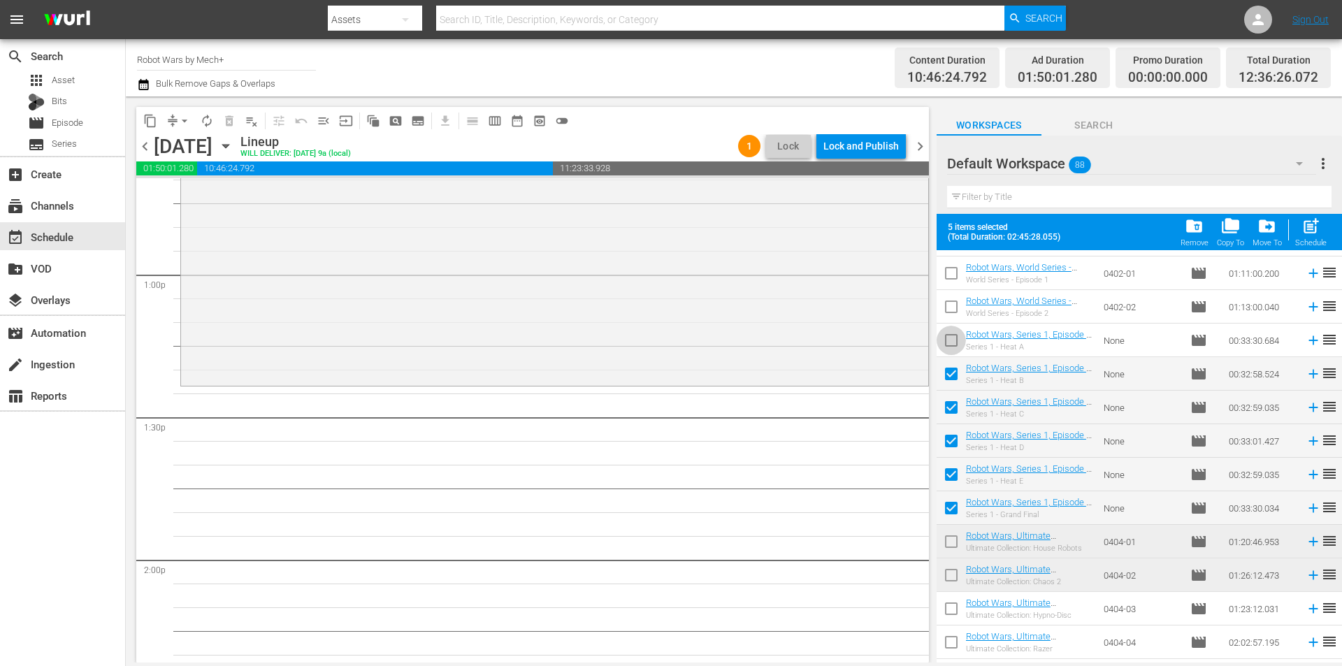
click at [952, 346] on input "checkbox" at bounding box center [950, 342] width 29 height 29
click at [1308, 233] on span "post_add" at bounding box center [1310, 226] width 19 height 19
checkbox input "false"
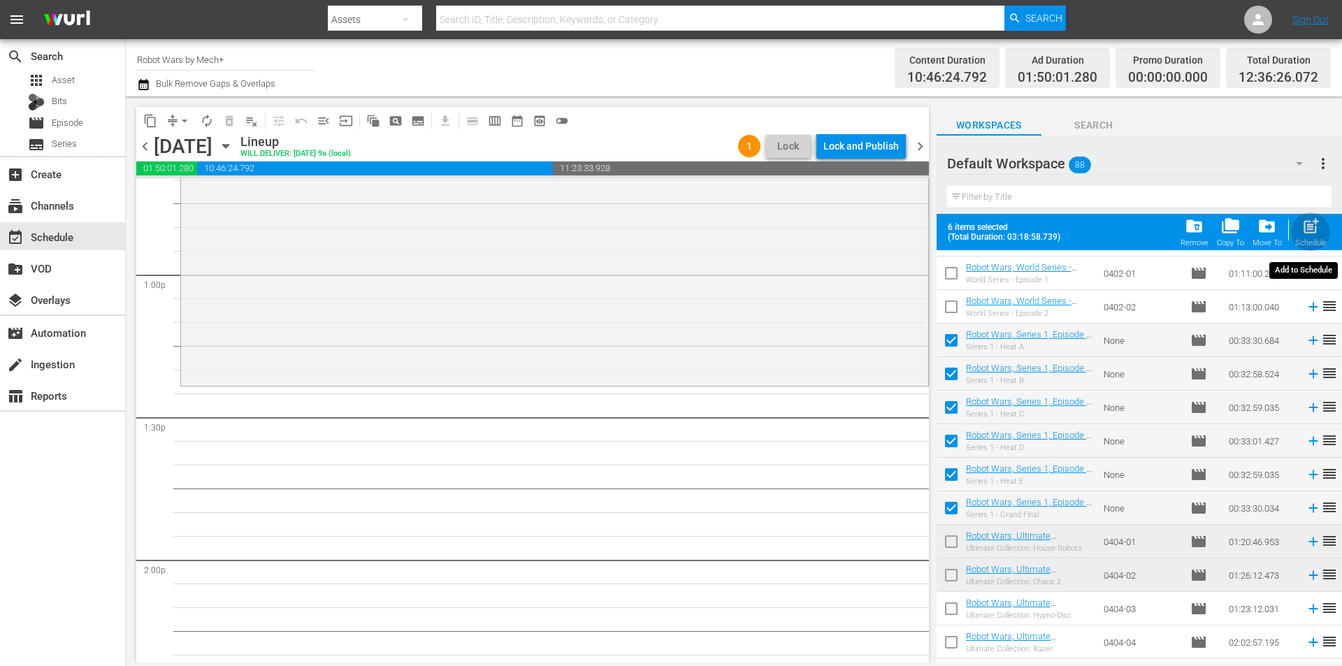
checkbox input "false"
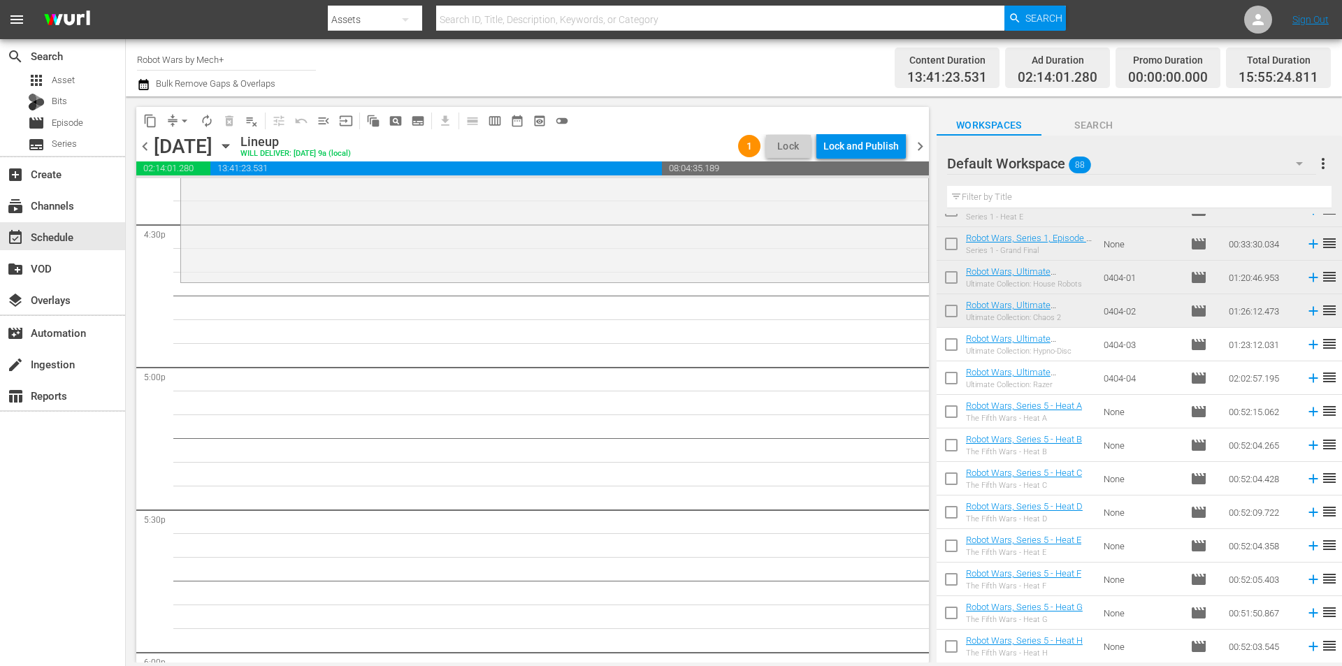
scroll to position [1138, 0]
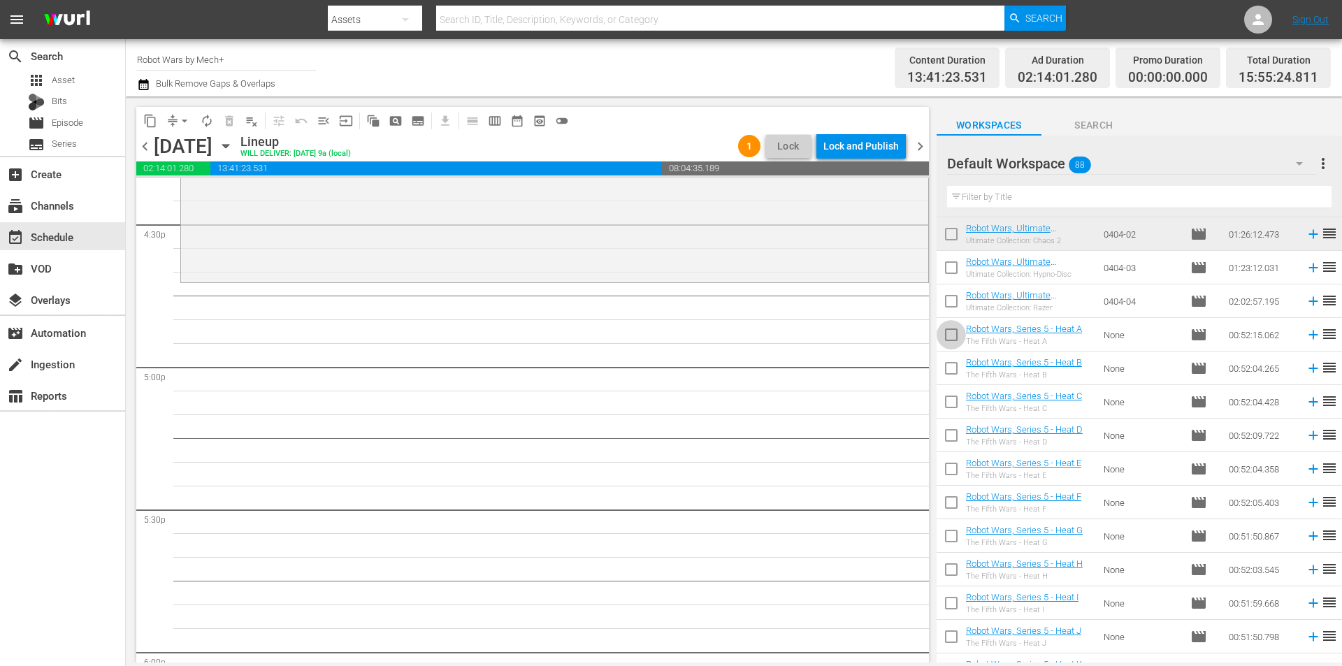
click at [948, 337] on input "checkbox" at bounding box center [950, 337] width 29 height 29
checkbox input "true"
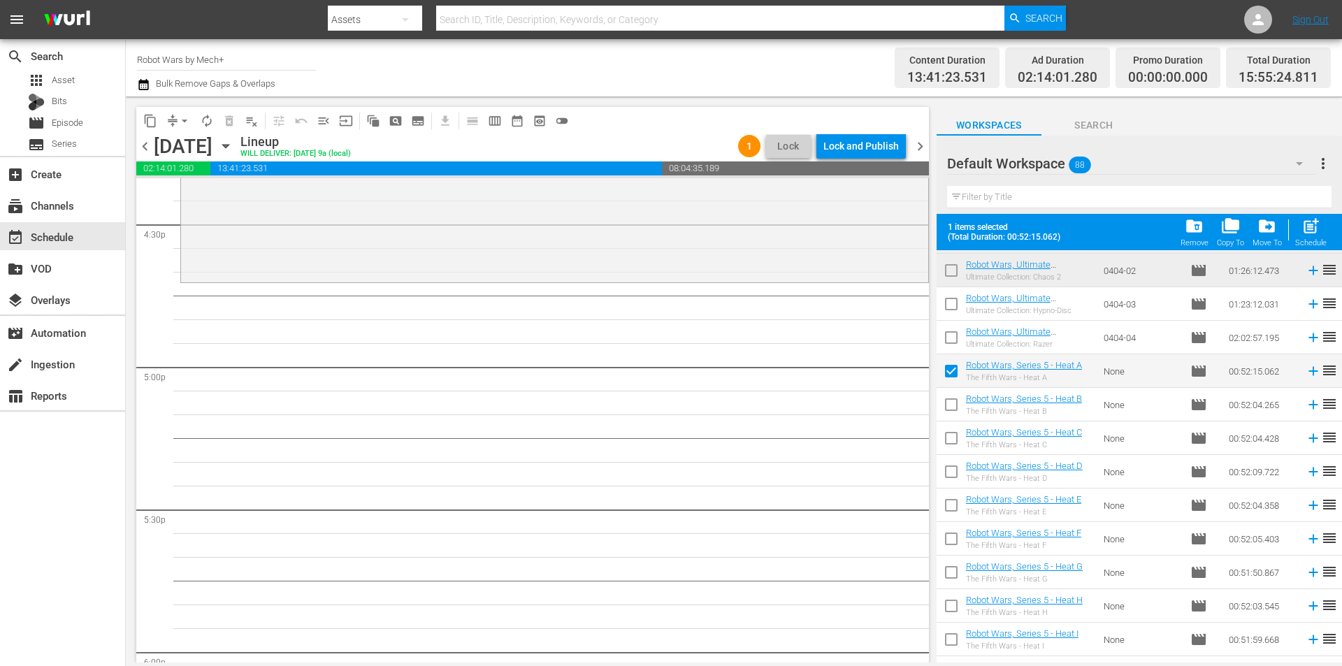
click at [950, 406] on input "checkbox" at bounding box center [950, 407] width 29 height 29
checkbox input "true"
click at [1310, 242] on div "Schedule" at bounding box center [1310, 242] width 31 height 9
checkbox input "false"
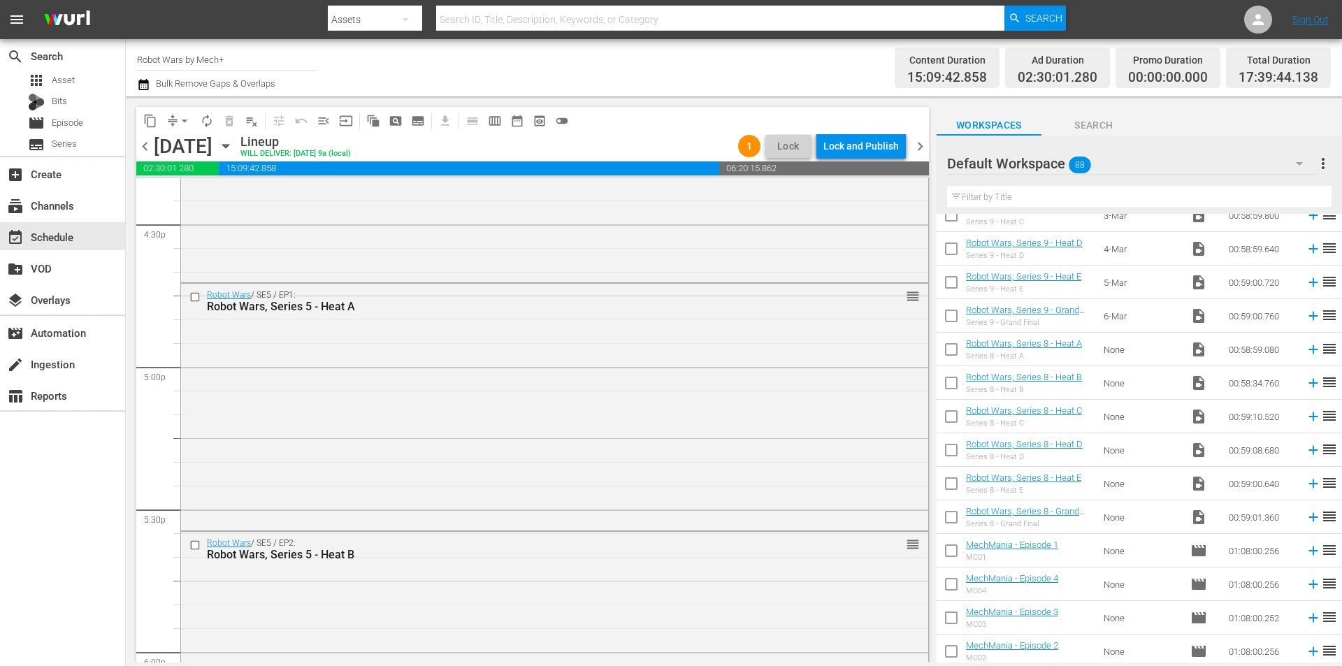
scroll to position [2535, 0]
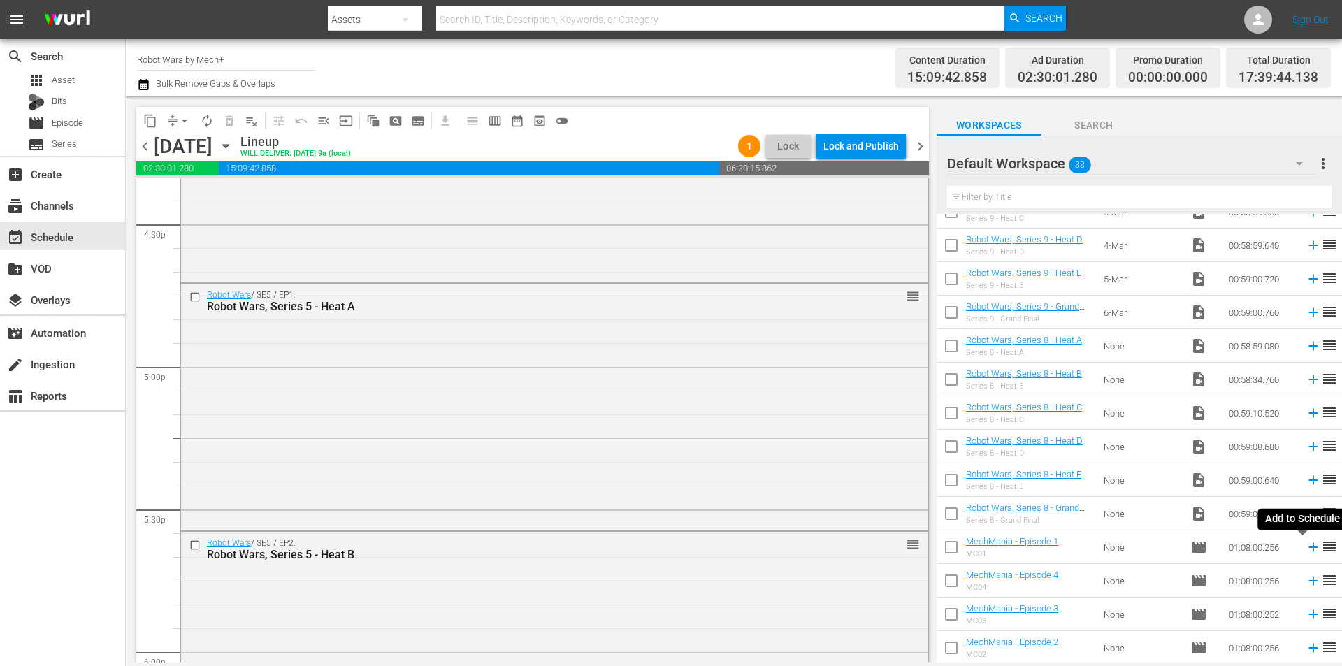
click at [1308, 548] on icon at bounding box center [1312, 547] width 9 height 9
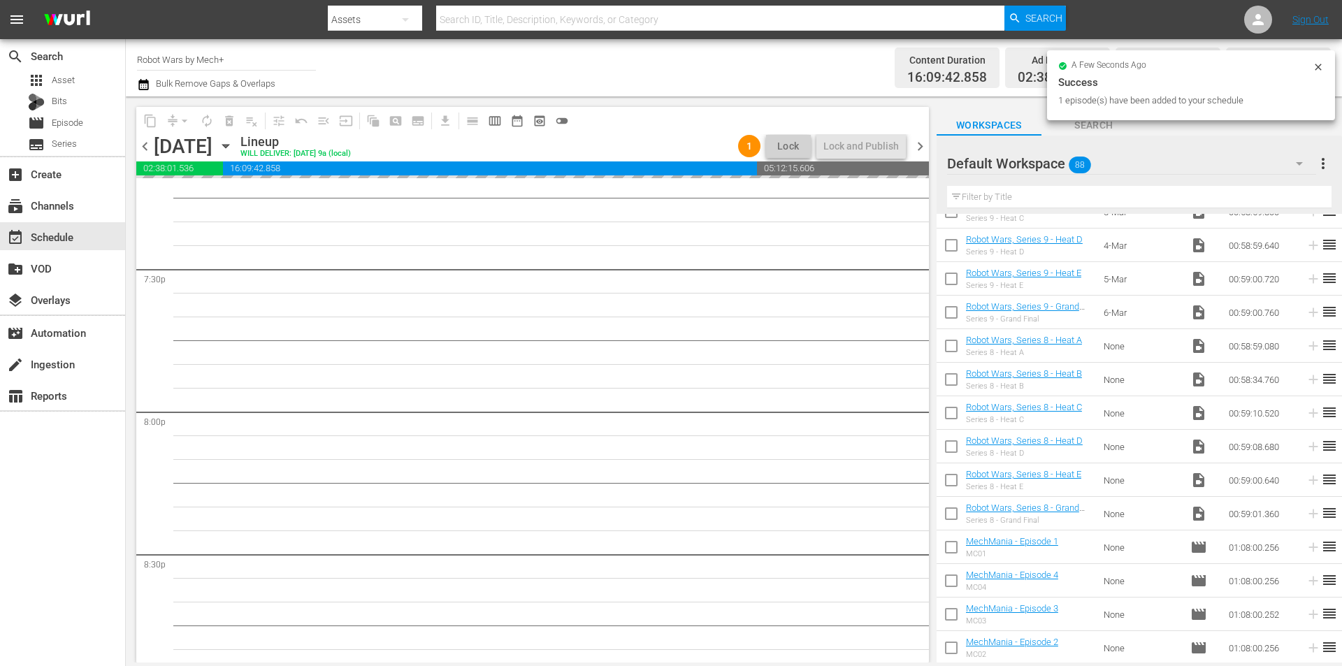
scroll to position [5357, 0]
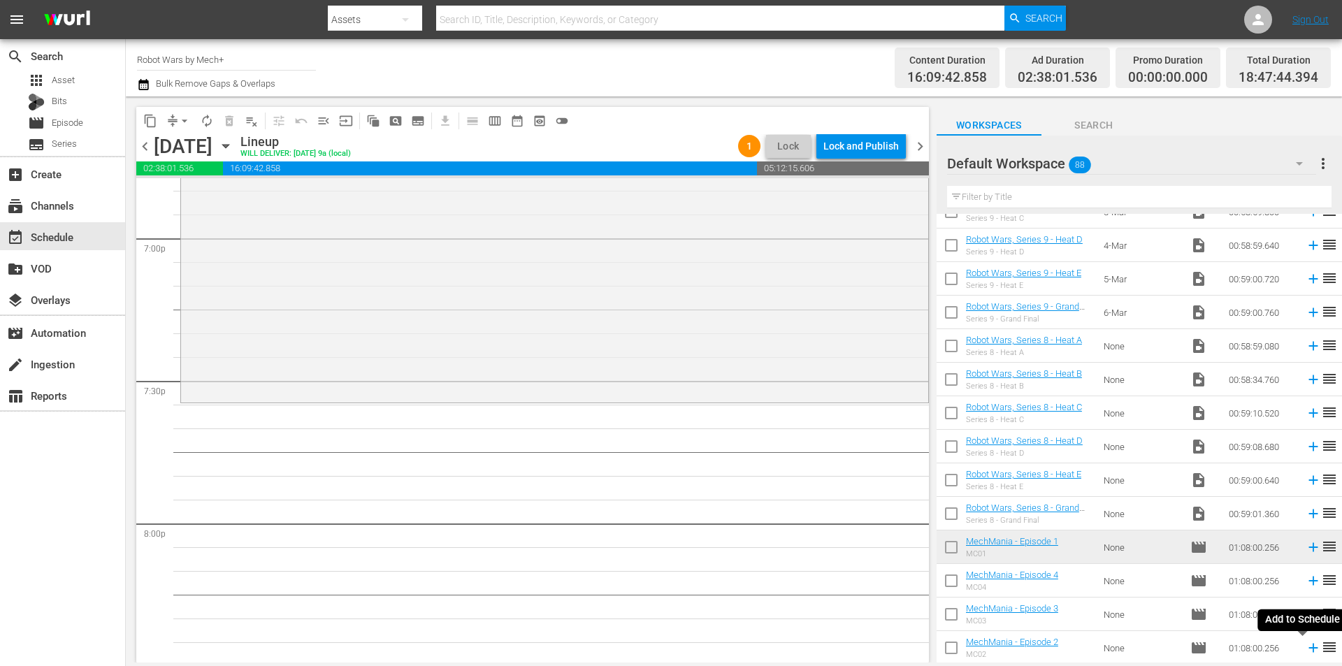
click at [1305, 648] on icon at bounding box center [1312, 647] width 15 height 15
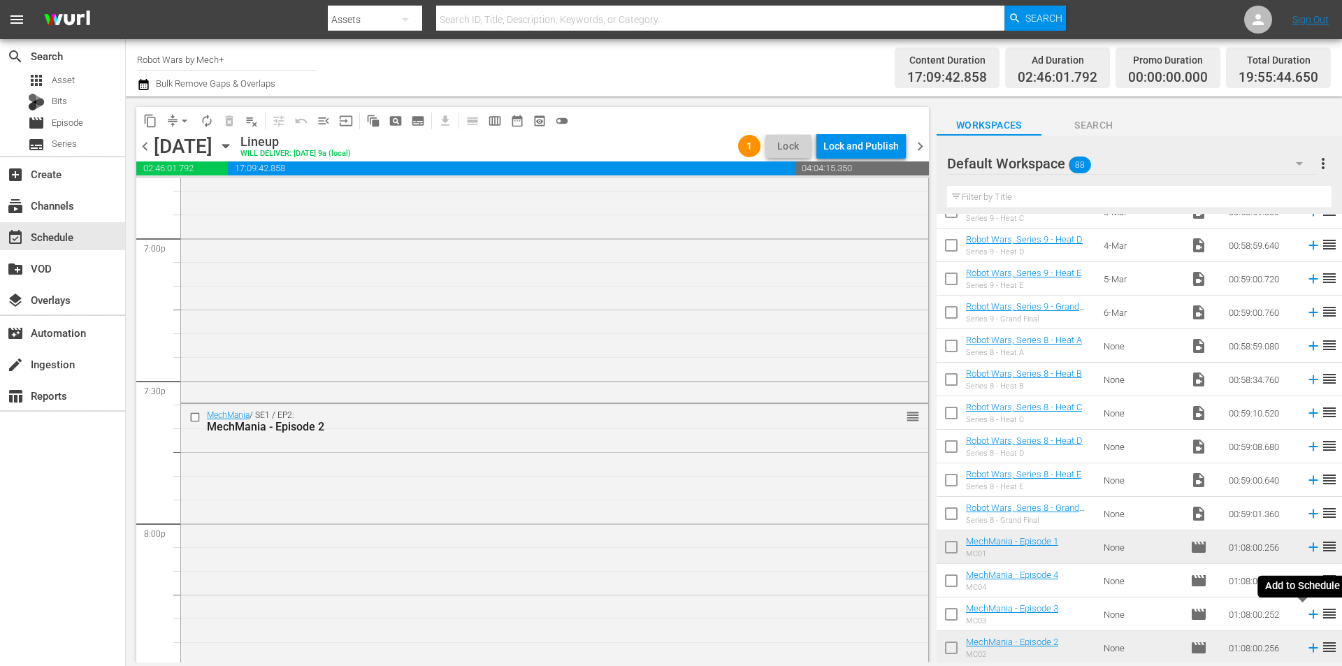
click at [1305, 614] on icon at bounding box center [1312, 614] width 15 height 15
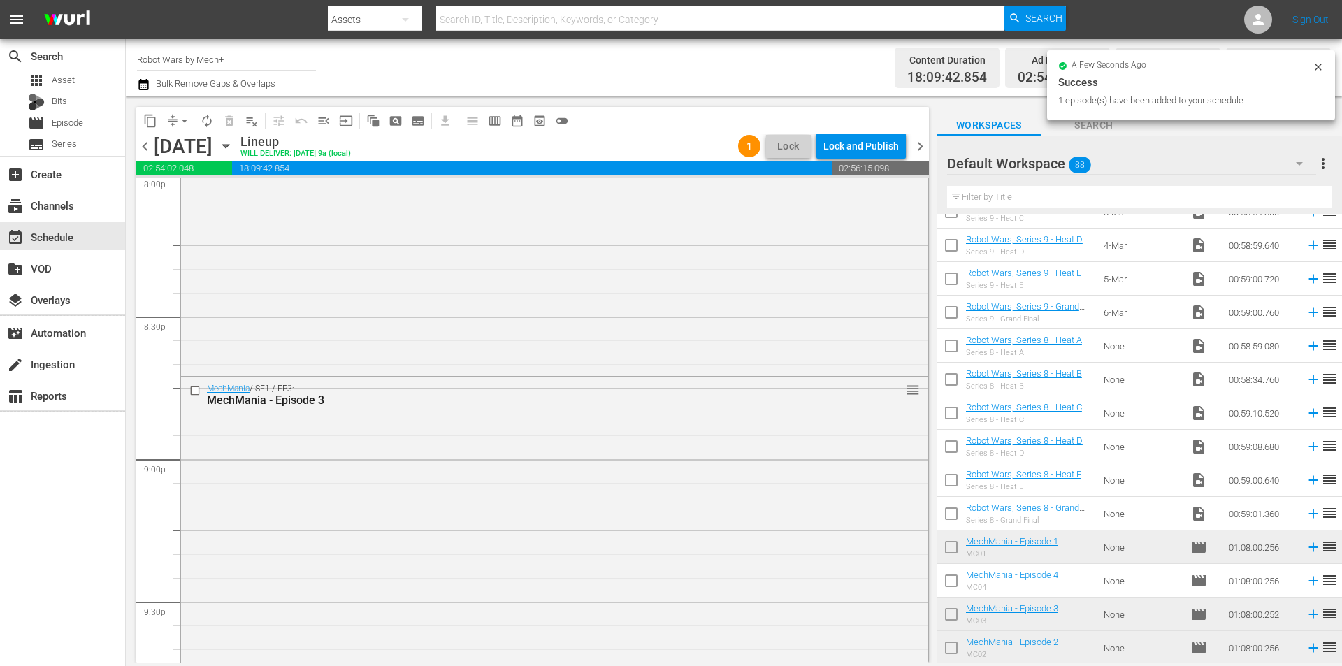
scroll to position [5846, 0]
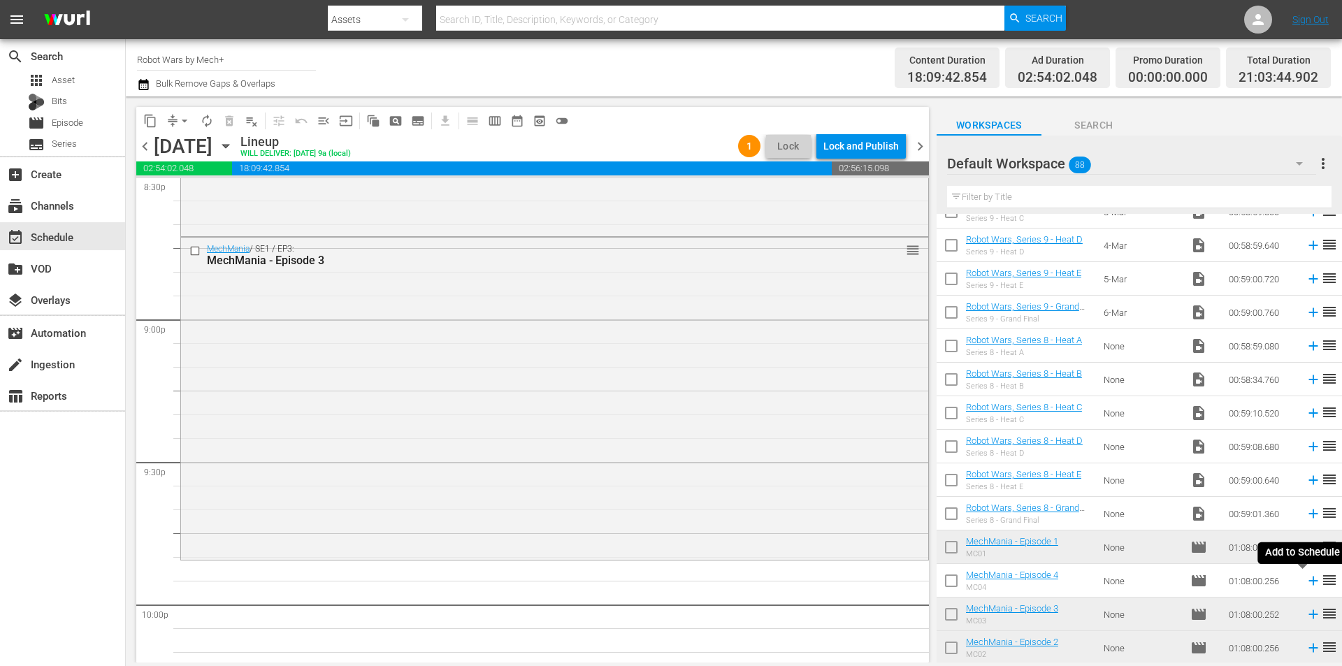
click at [1308, 581] on icon at bounding box center [1312, 581] width 9 height 9
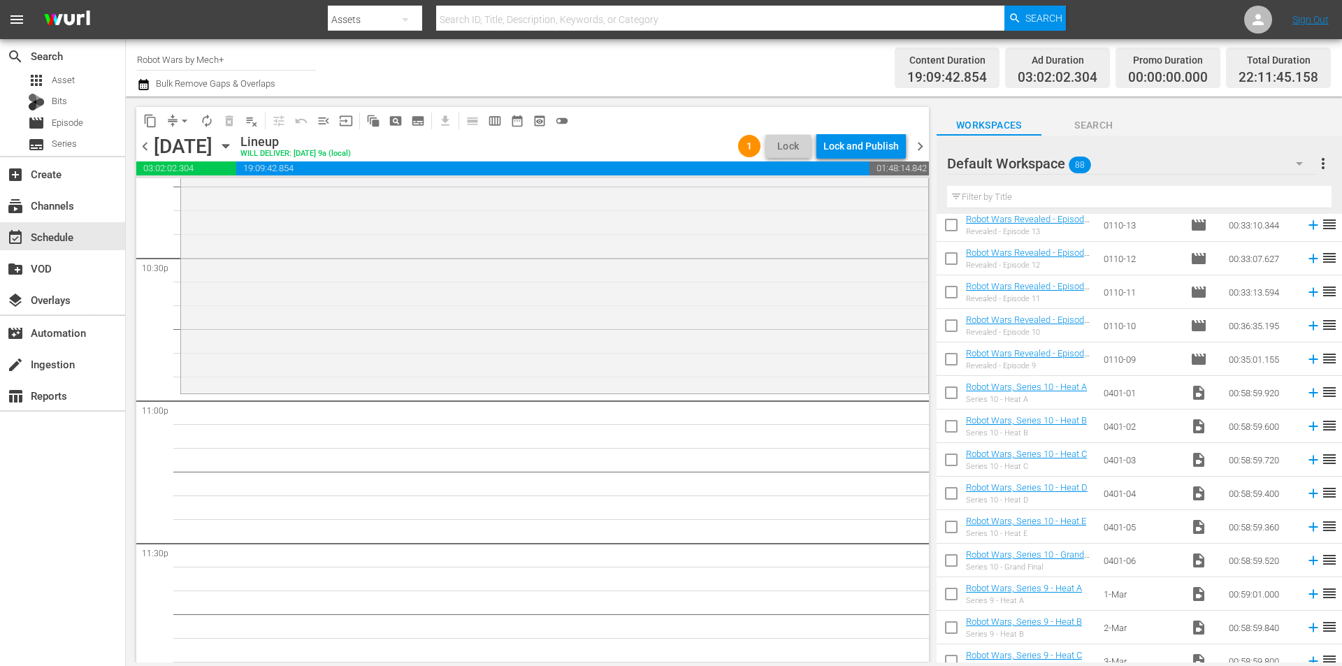
scroll to position [1976, 0]
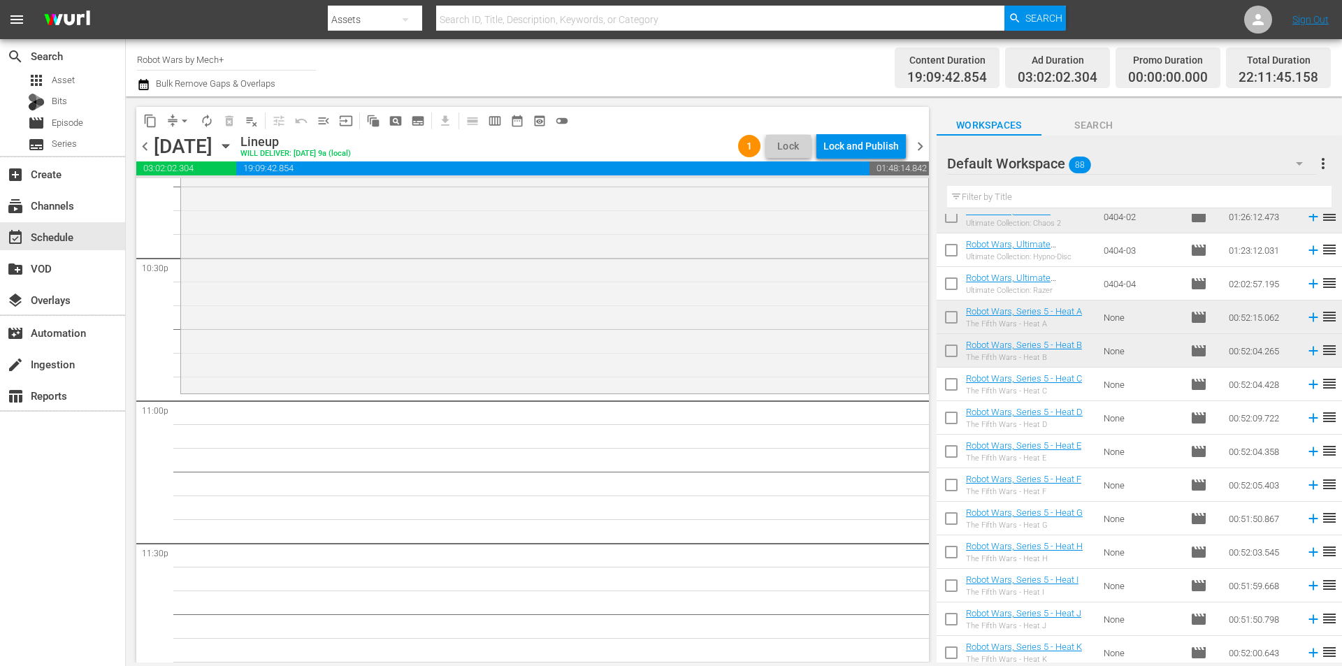
scroll to position [1138, 0]
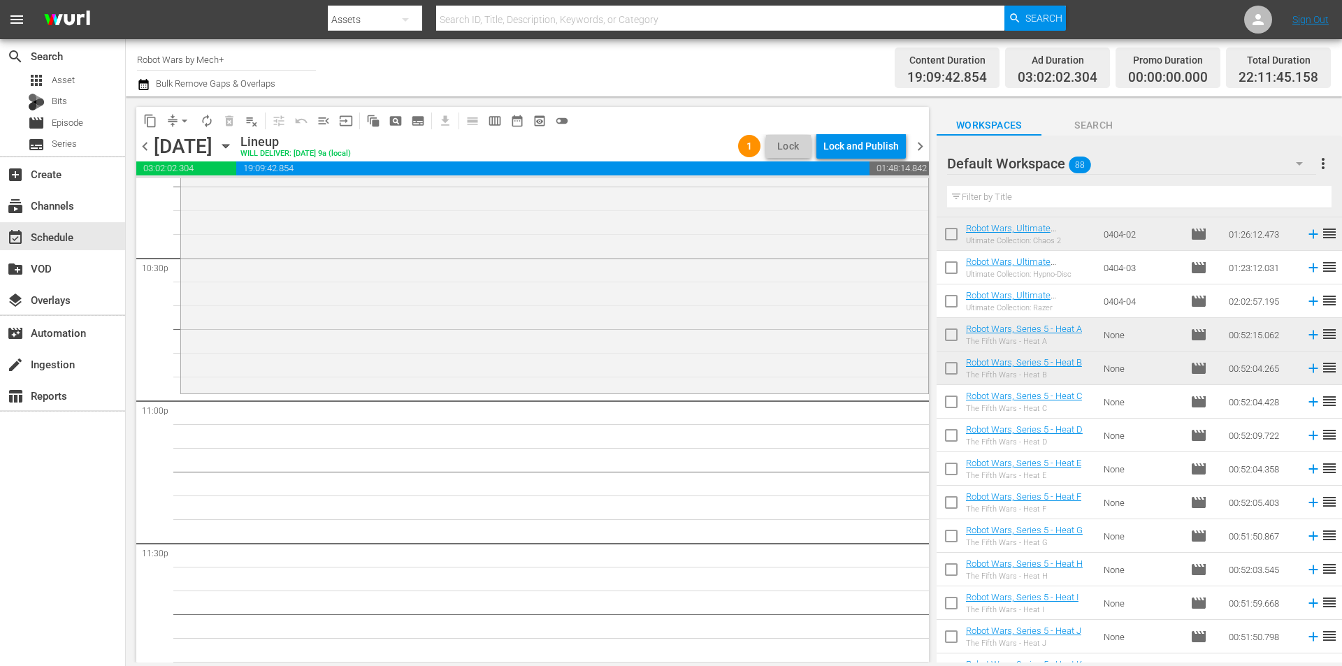
click at [953, 402] on input "checkbox" at bounding box center [950, 404] width 29 height 29
checkbox input "true"
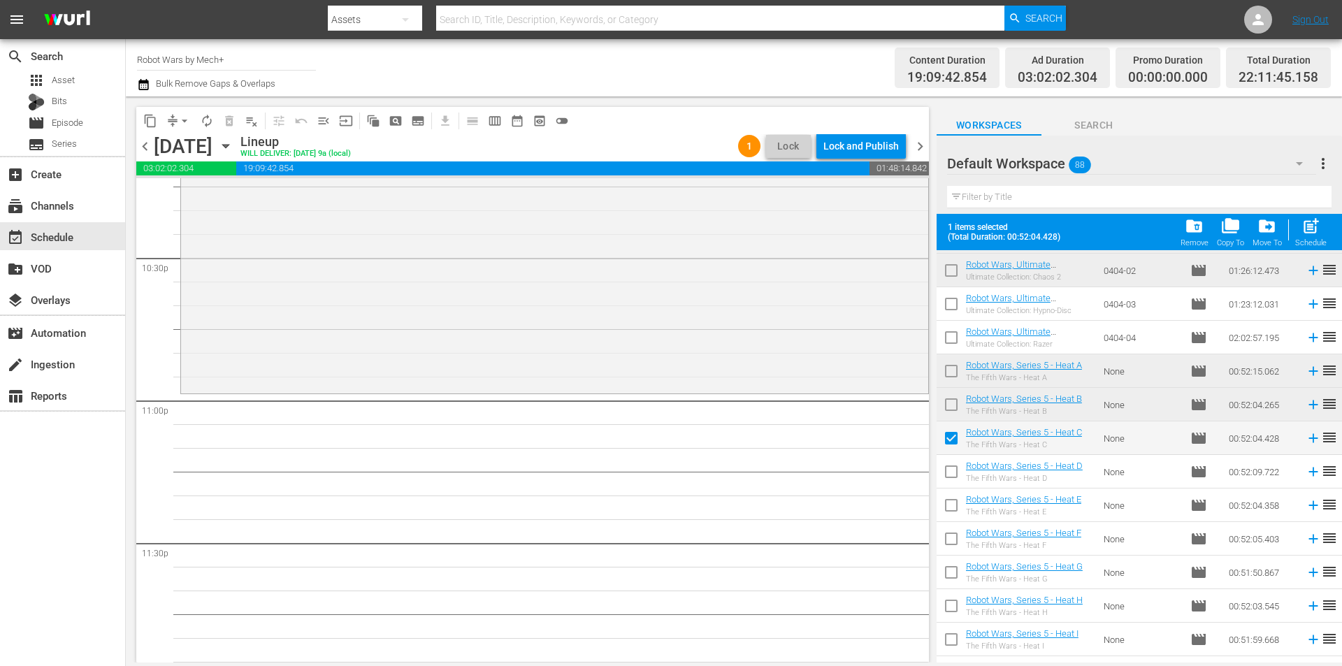
click at [955, 464] on input "checkbox" at bounding box center [950, 474] width 29 height 29
checkbox input "true"
click at [1320, 232] on span "post_add" at bounding box center [1310, 226] width 19 height 19
checkbox input "false"
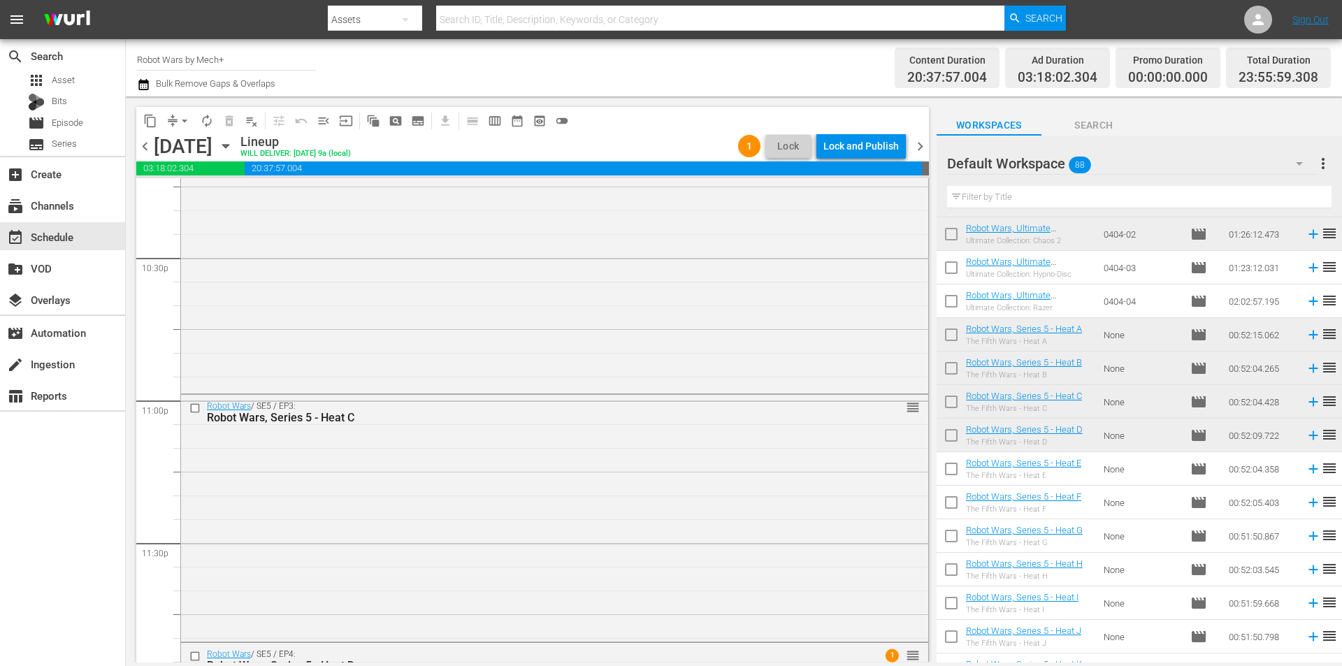
scroll to position [6563, 0]
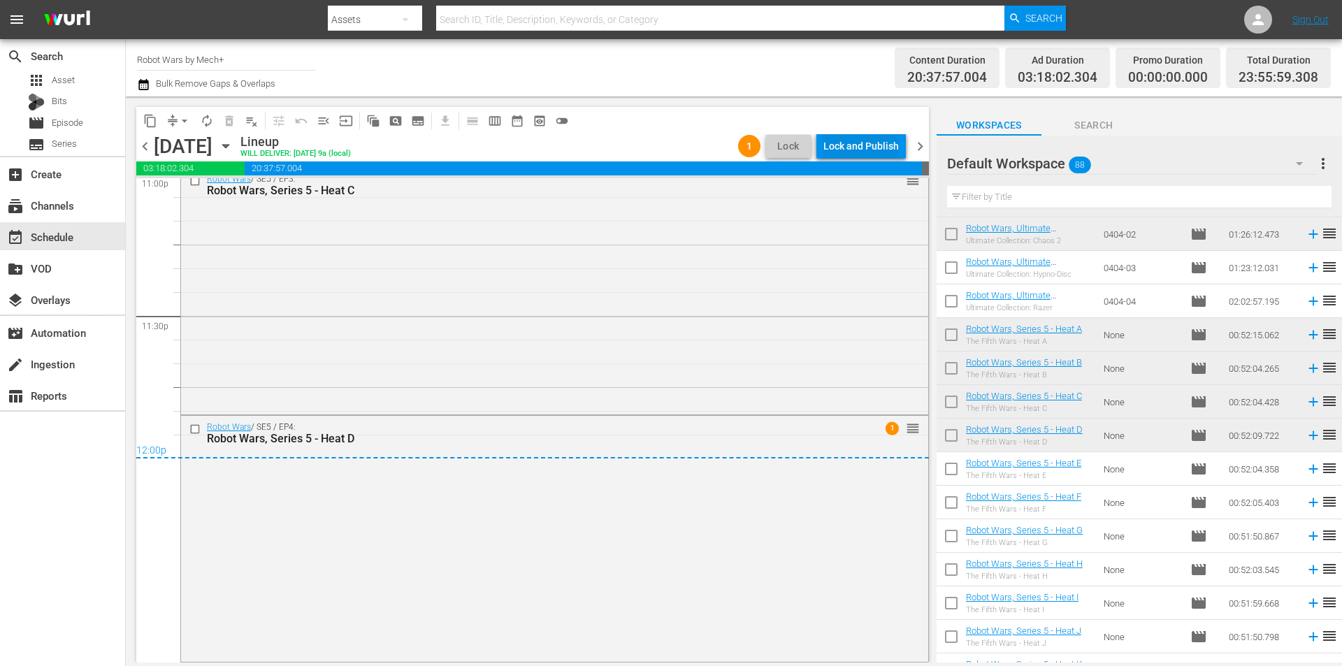
click at [864, 146] on div "Lock and Publish" at bounding box center [860, 145] width 75 height 25
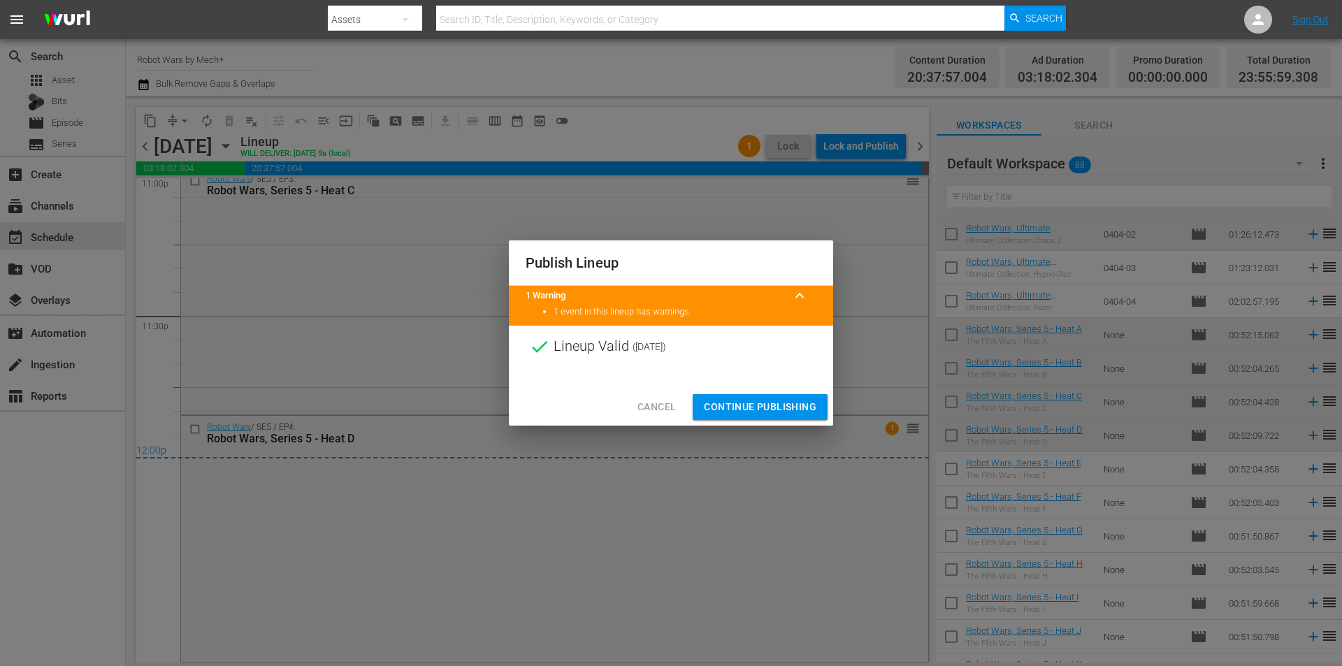
click at [772, 415] on span "Continue Publishing" at bounding box center [760, 406] width 113 height 17
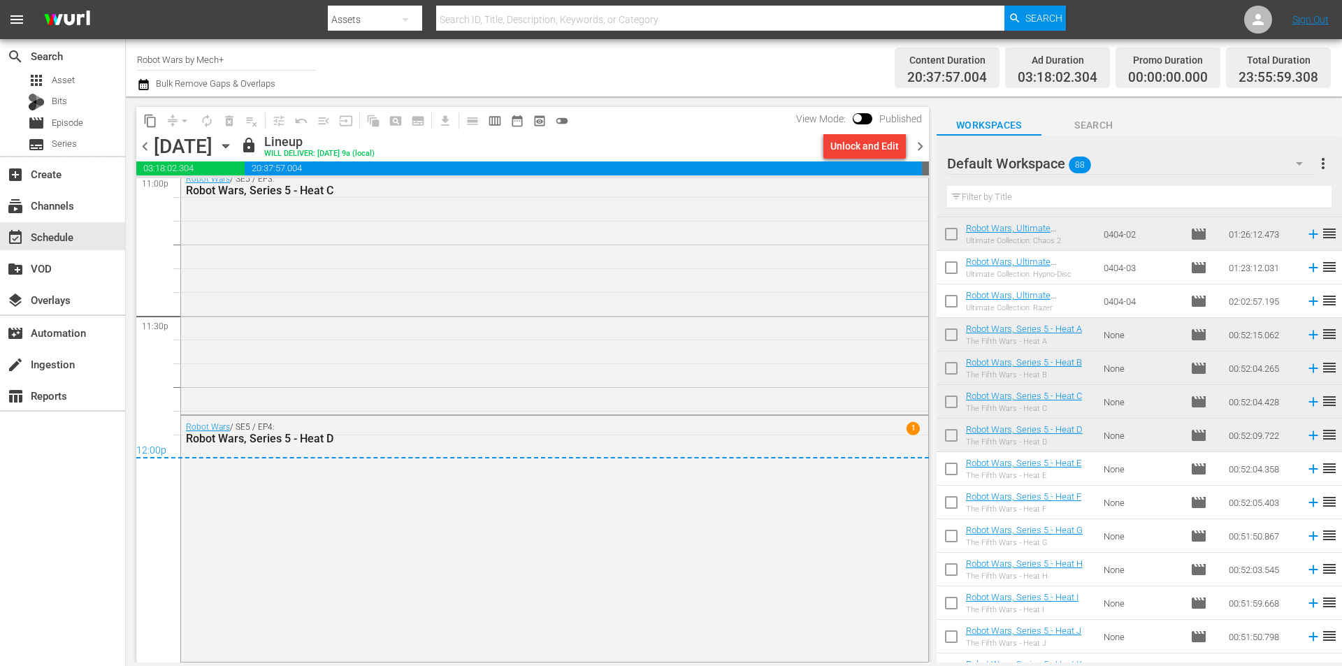
click at [635, 71] on div "Channel Title Robot Wars by Mech+ Bulk Remove Gaps & Overlaps" at bounding box center [462, 68] width 651 height 50
